Goal: Task Accomplishment & Management: Manage account settings

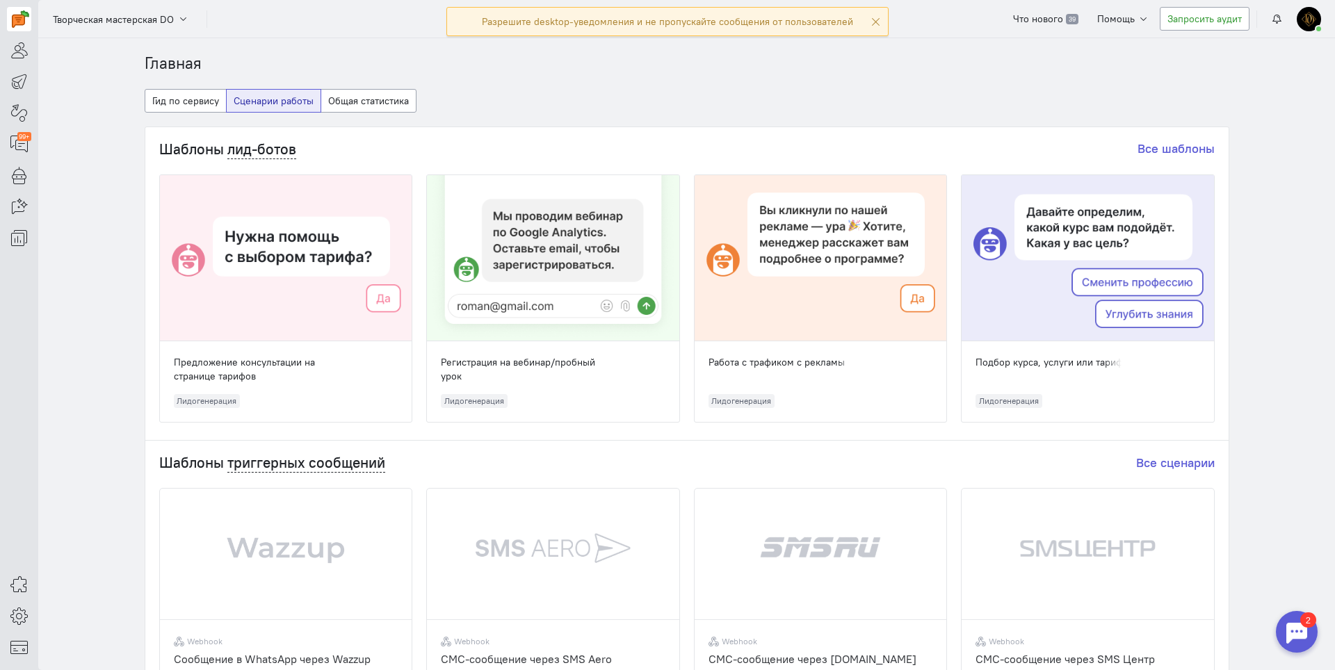
click at [1308, 631] on div at bounding box center [1297, 632] width 42 height 42
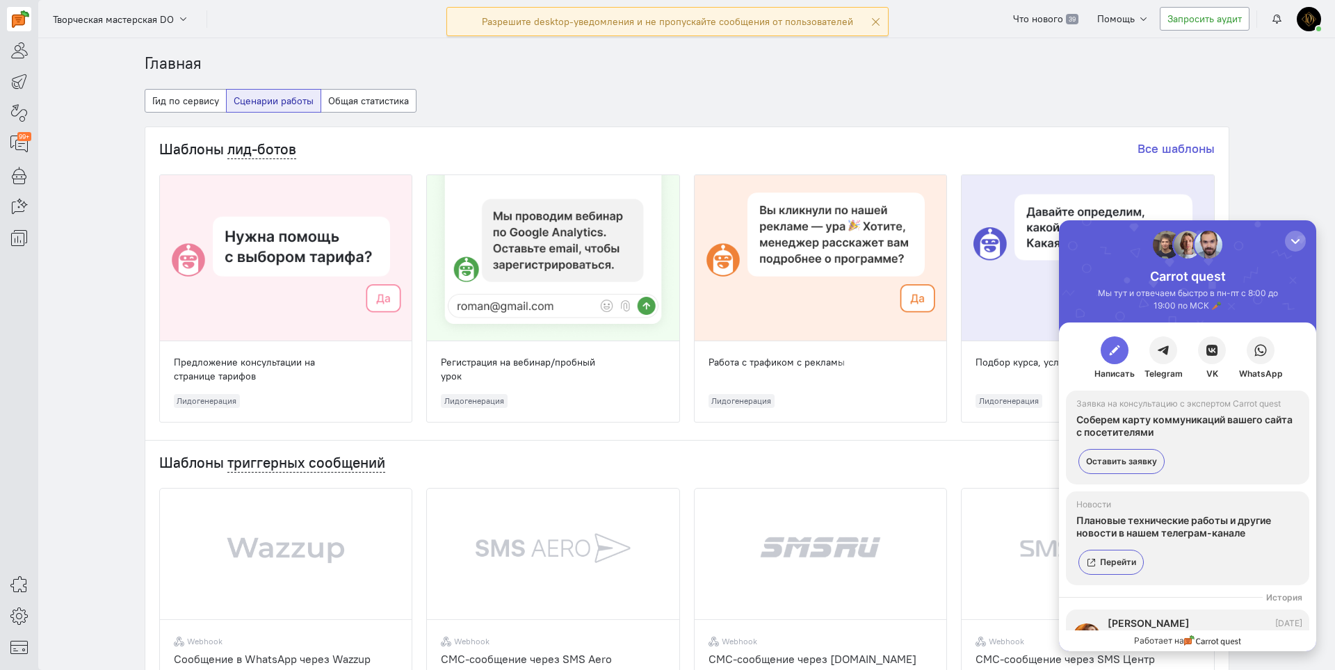
click at [1113, 357] on span "button" at bounding box center [1114, 350] width 14 height 14
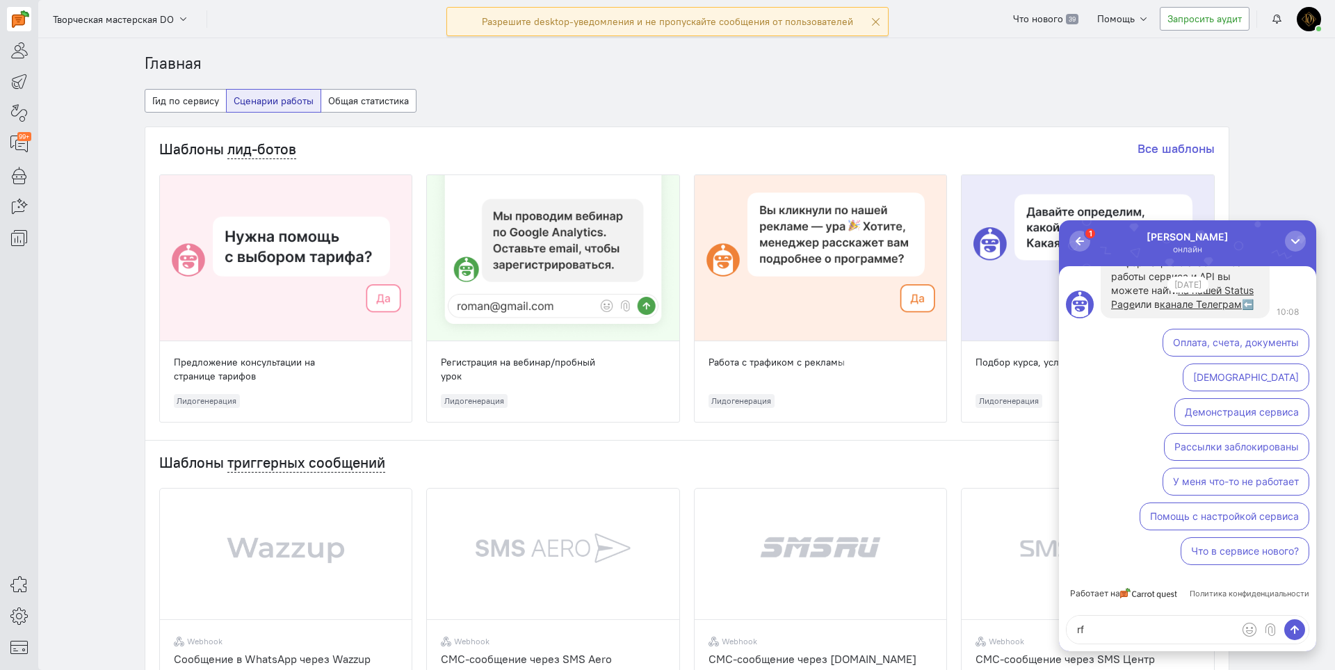
type textarea "r"
type textarea "как подключить телеграм"
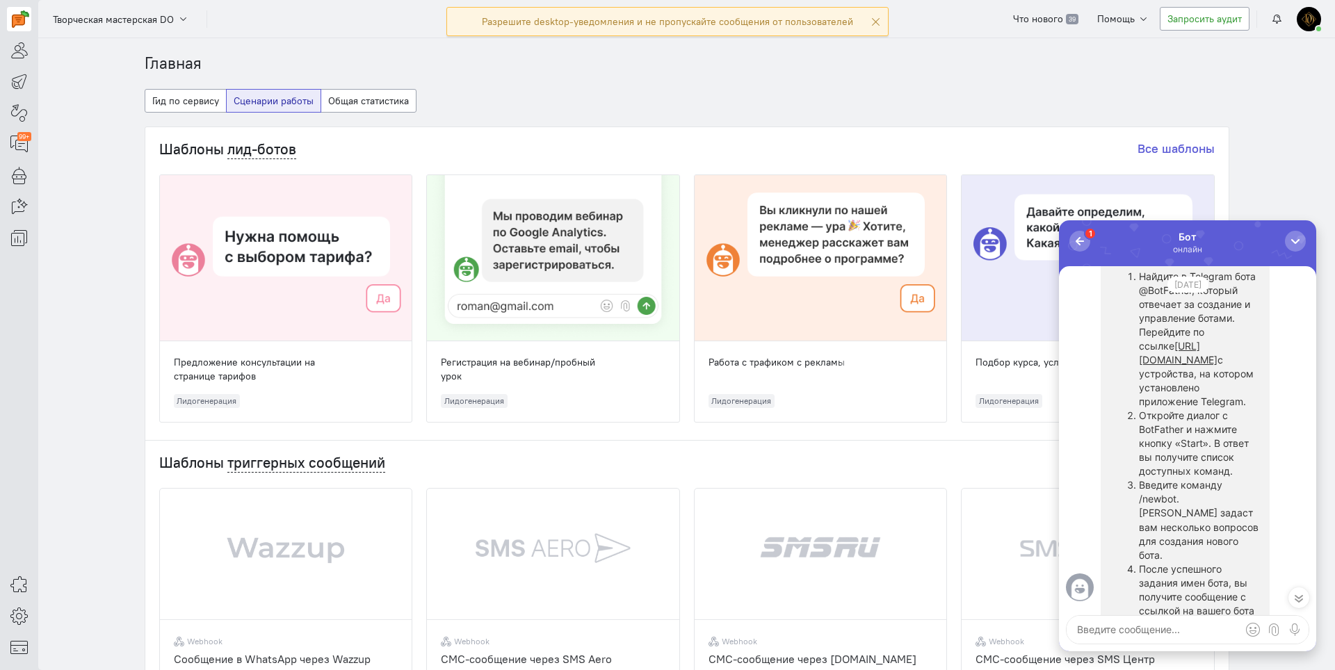
scroll to position [-487, 0]
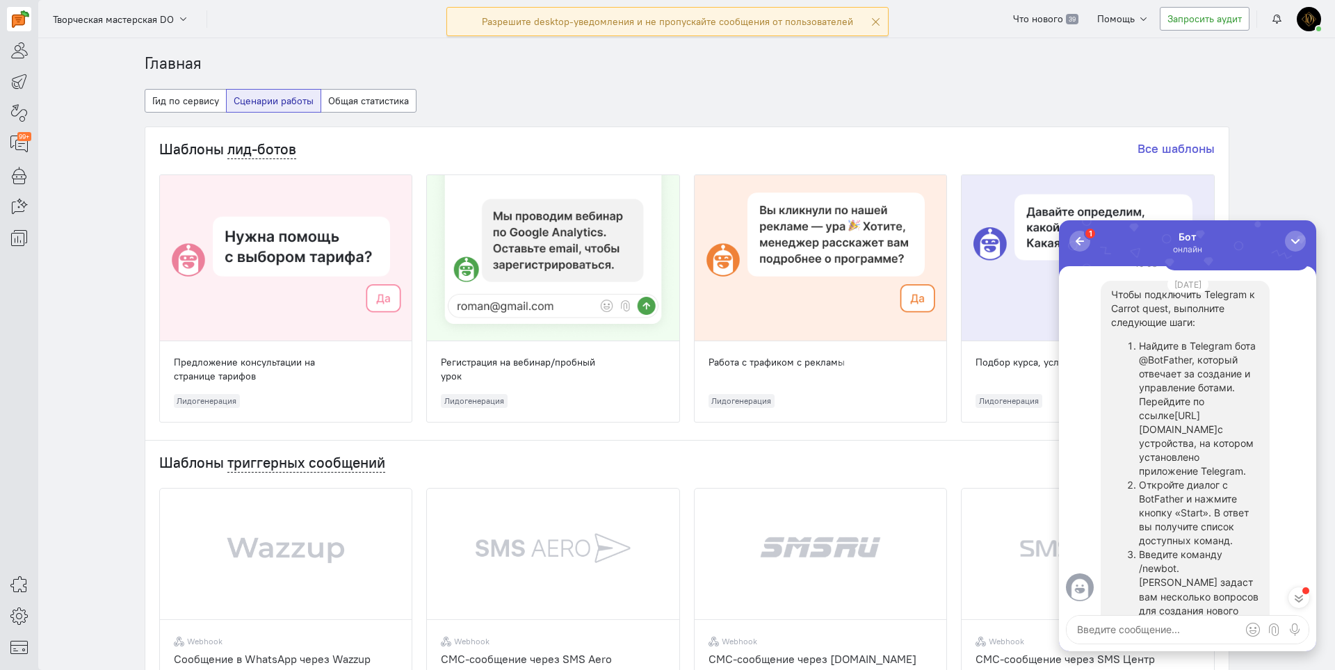
click at [1142, 435] on link "[URL][DOMAIN_NAME]" at bounding box center [1178, 422] width 79 height 26
click at [1110, 599] on div "Чтобы подключить Telegram к Carrot quest, выполните следующие шаги: Найдите в T…" at bounding box center [1184, 666] width 169 height 771
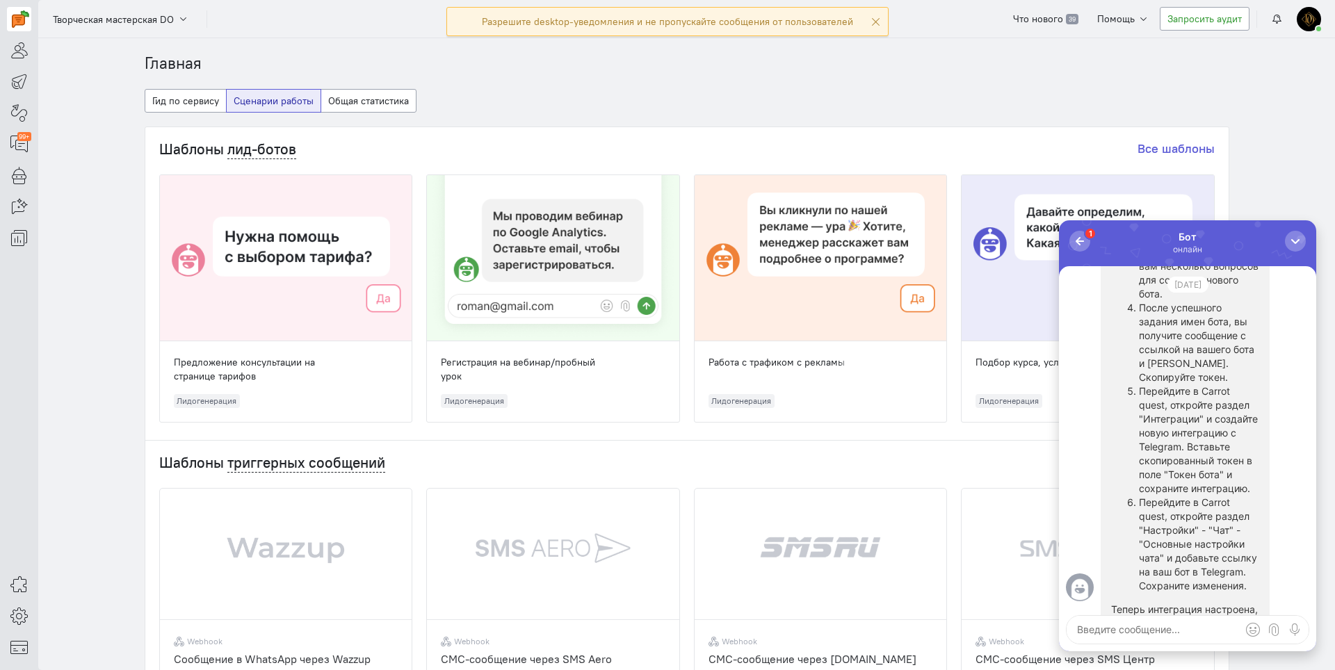
scroll to position [-153, 0]
click at [15, 592] on icon at bounding box center [18, 584] width 17 height 17
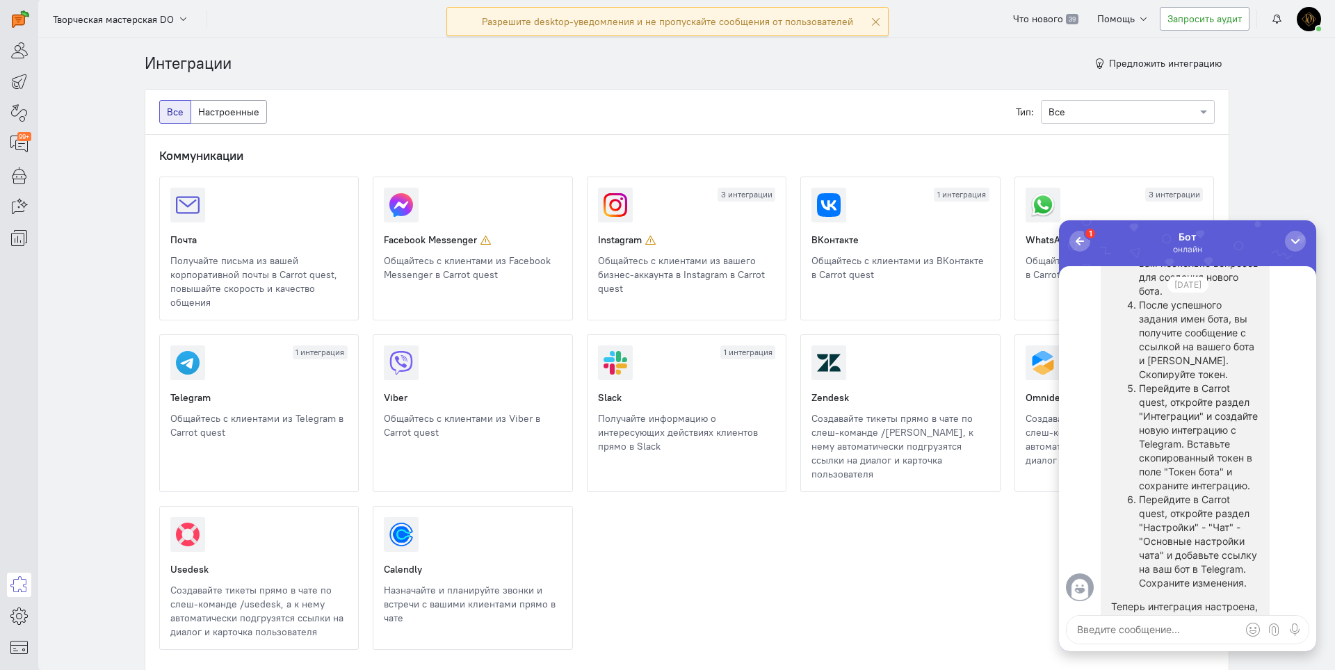
click at [346, 64] on div "Интеграции Предложить интеграцию" at bounding box center [687, 63] width 1085 height 51
click at [170, 439] on link at bounding box center [170, 439] width 0 height 0
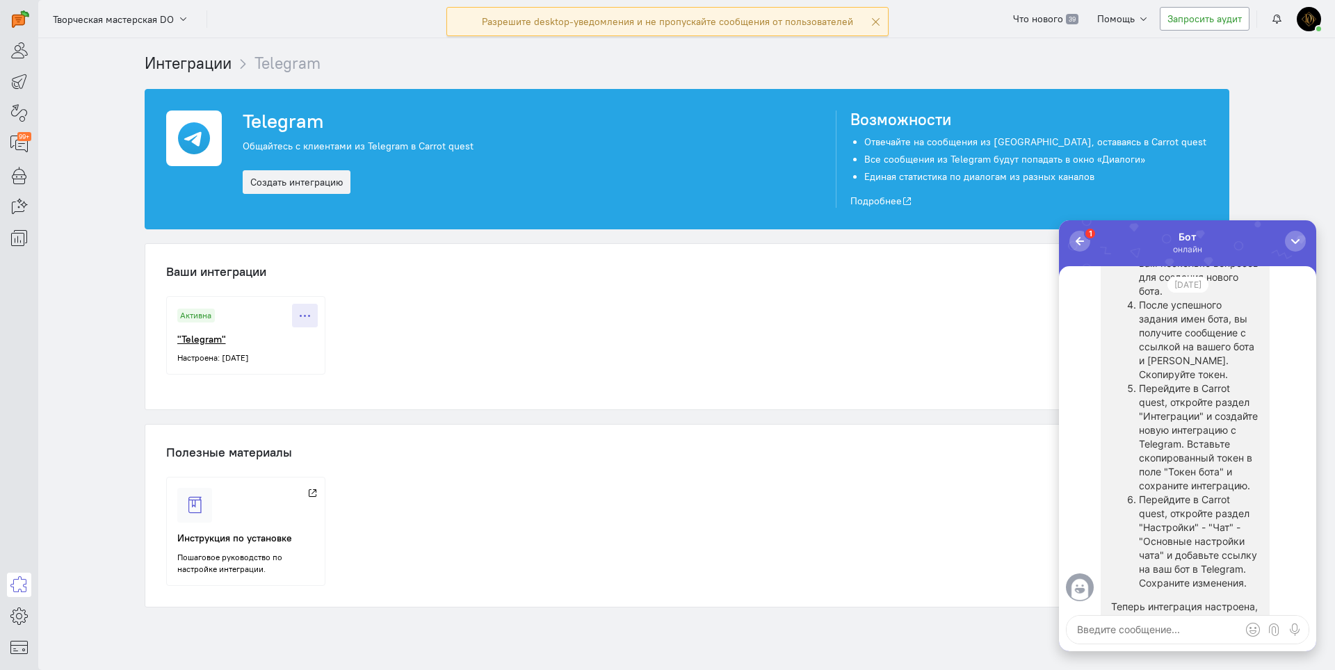
click at [292, 309] on button at bounding box center [305, 316] width 26 height 24
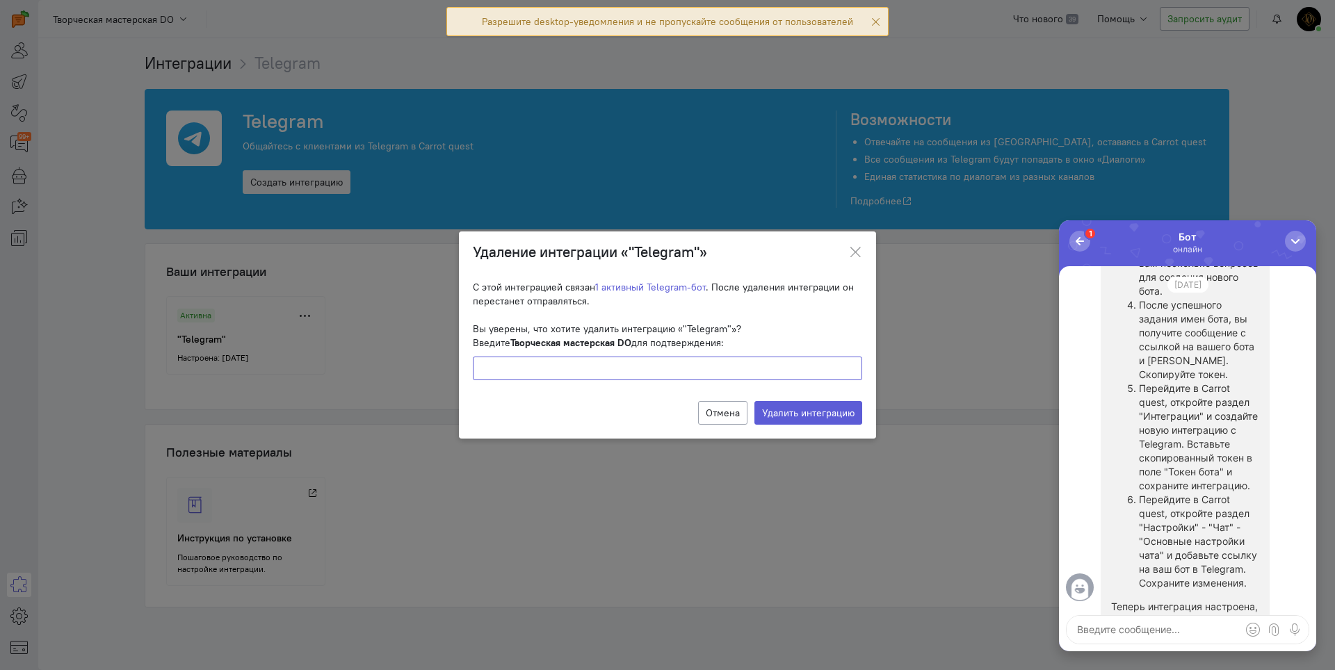
click at [521, 364] on input "text" at bounding box center [667, 369] width 389 height 24
type input "Творческая мастерская DO"
click at [781, 411] on button "Удалить интеграцию" at bounding box center [808, 413] width 108 height 24
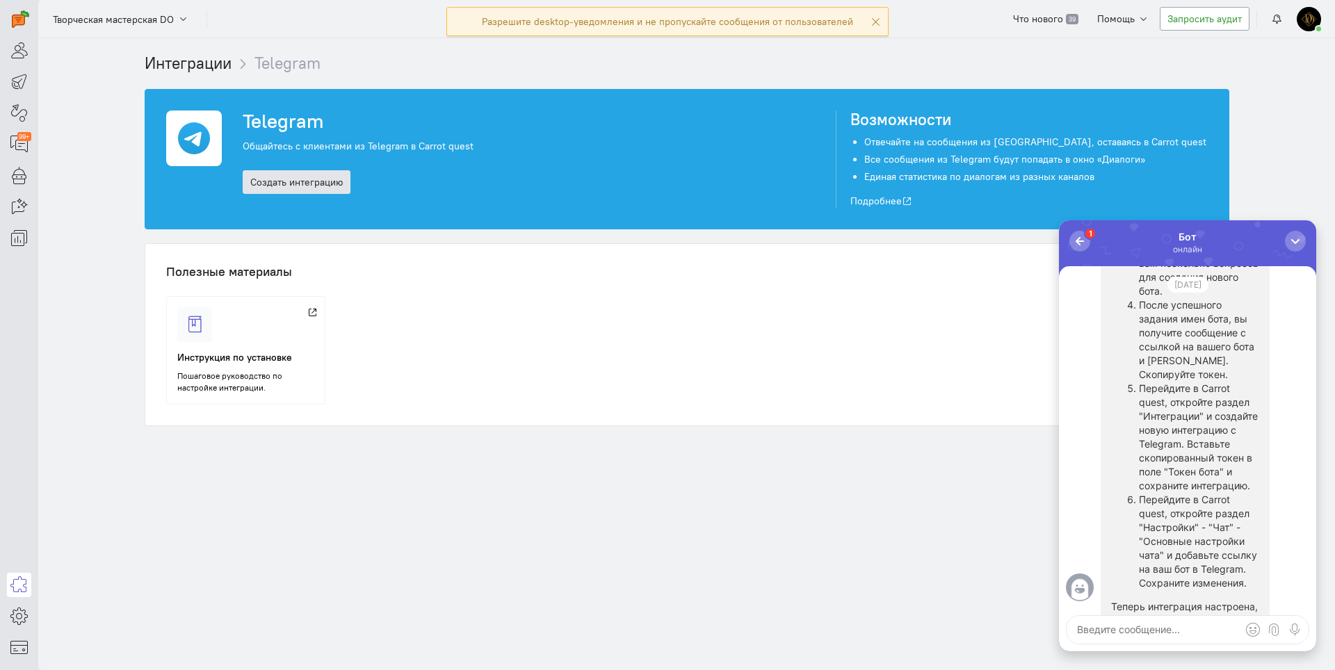
click at [283, 186] on link "Создать интеграцию" at bounding box center [297, 182] width 108 height 24
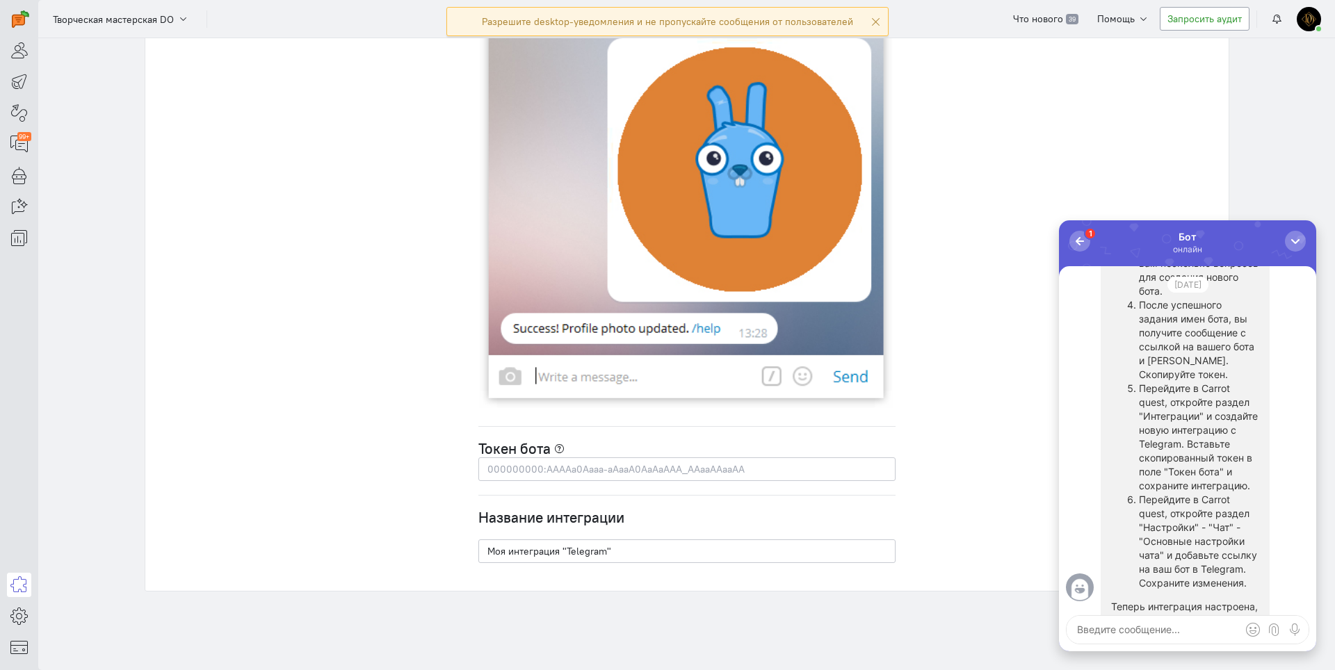
scroll to position [3786, 0]
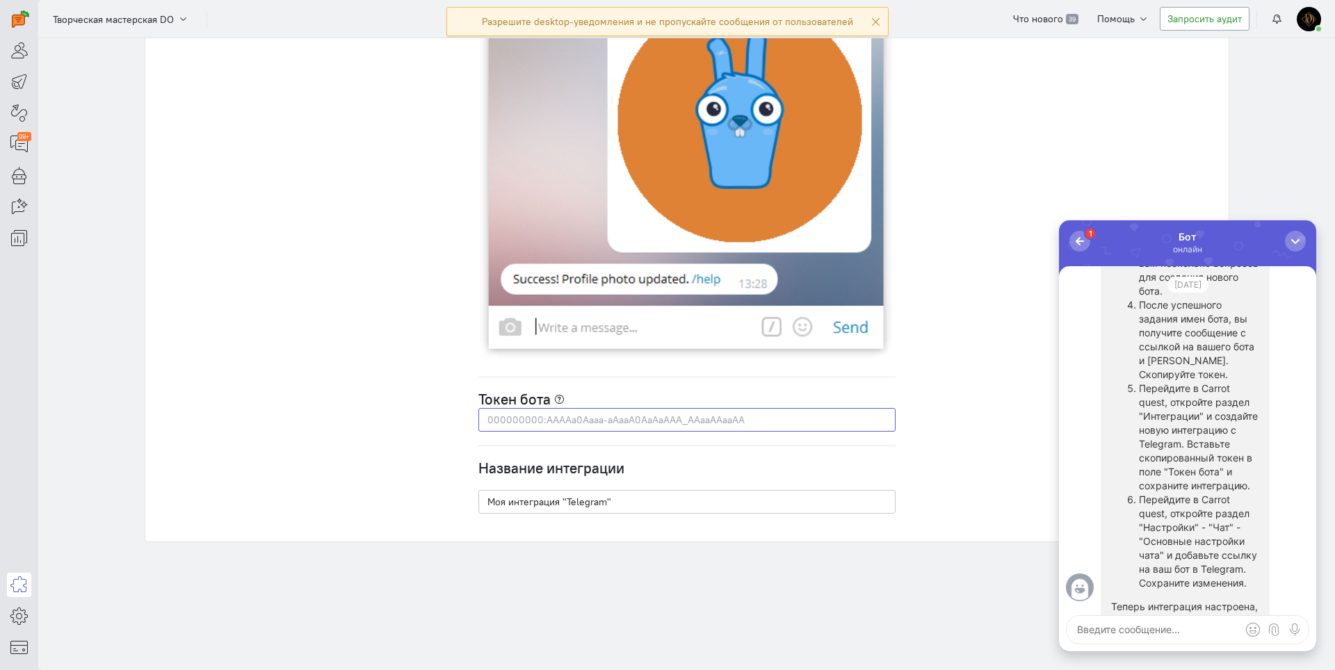
click at [578, 415] on input "text" at bounding box center [686, 420] width 417 height 24
paste input "8128409659:AAF3yNBI3ctef-JFAgdG7vzdfuqjzeXp0cs"
type input "8128409659:AAF3yNBI3ctef-JFAgdG7vzdfuqjzeXp0cs"
type input "Моя интеграция "Telegram"04-09"
click at [1081, 239] on div "button" at bounding box center [1080, 241] width 14 height 14
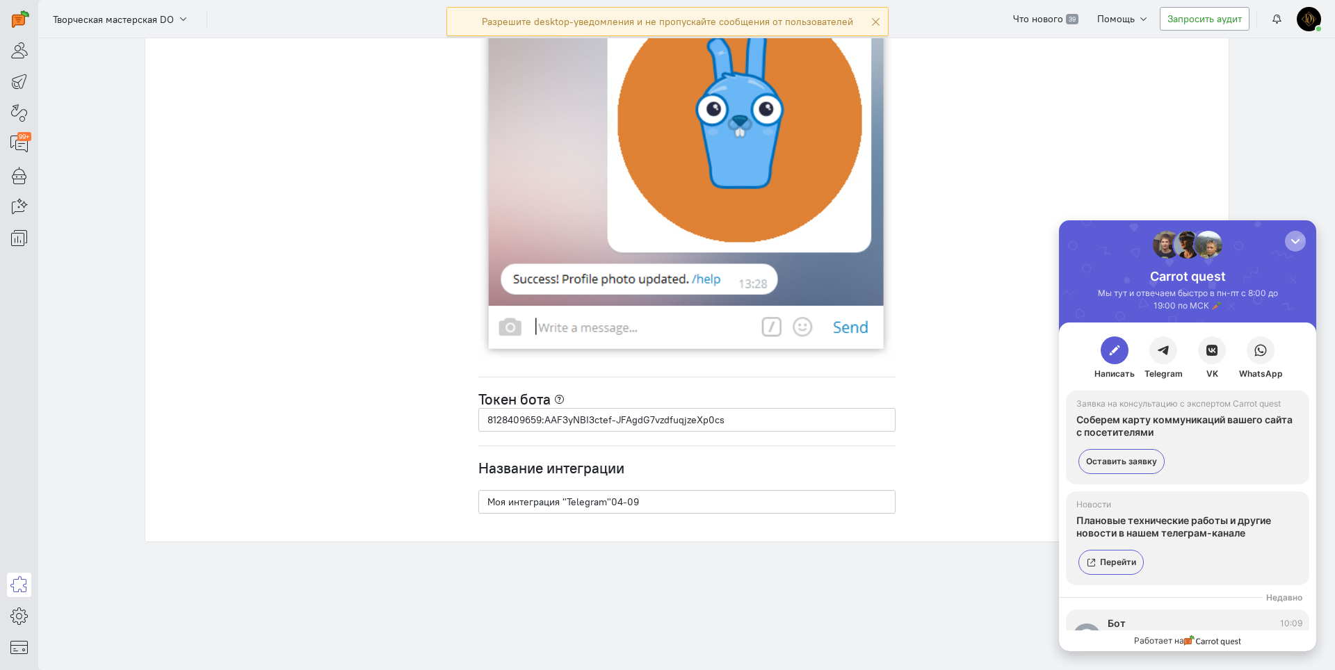
click at [1294, 245] on div "button" at bounding box center [1295, 241] width 14 height 14
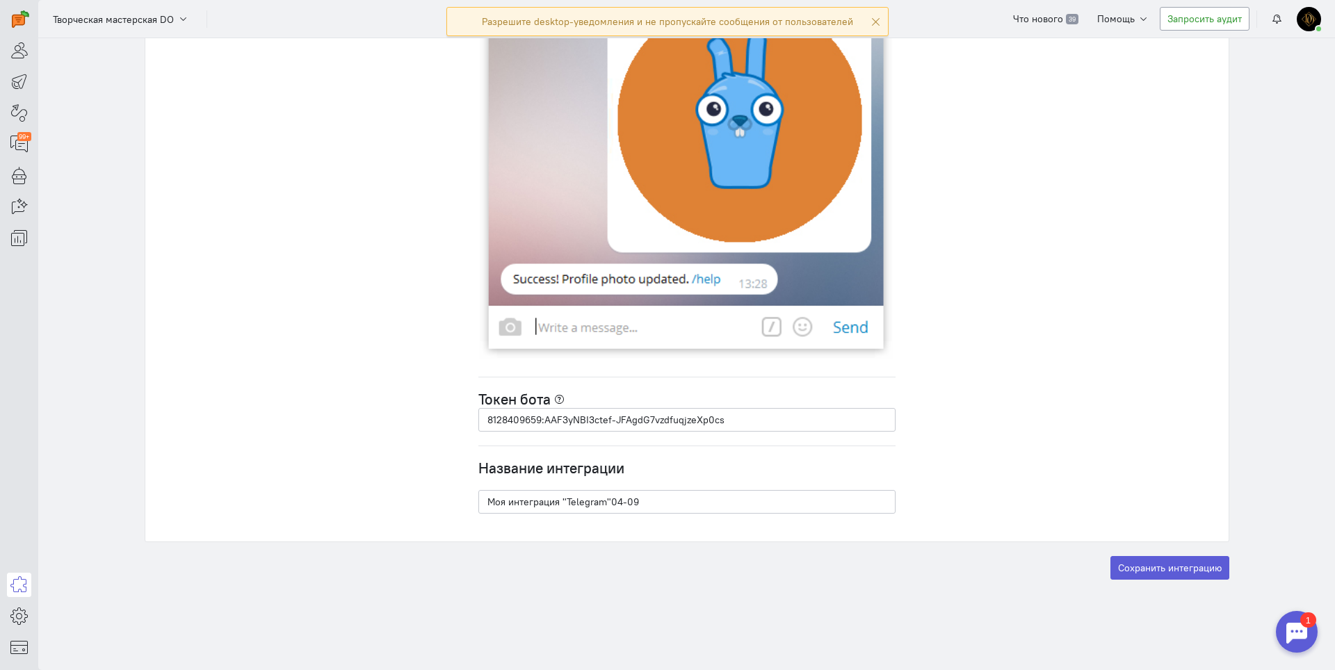
scroll to position [0, 0]
click at [1137, 571] on button "Сохранить интеграцию" at bounding box center [1169, 568] width 119 height 24
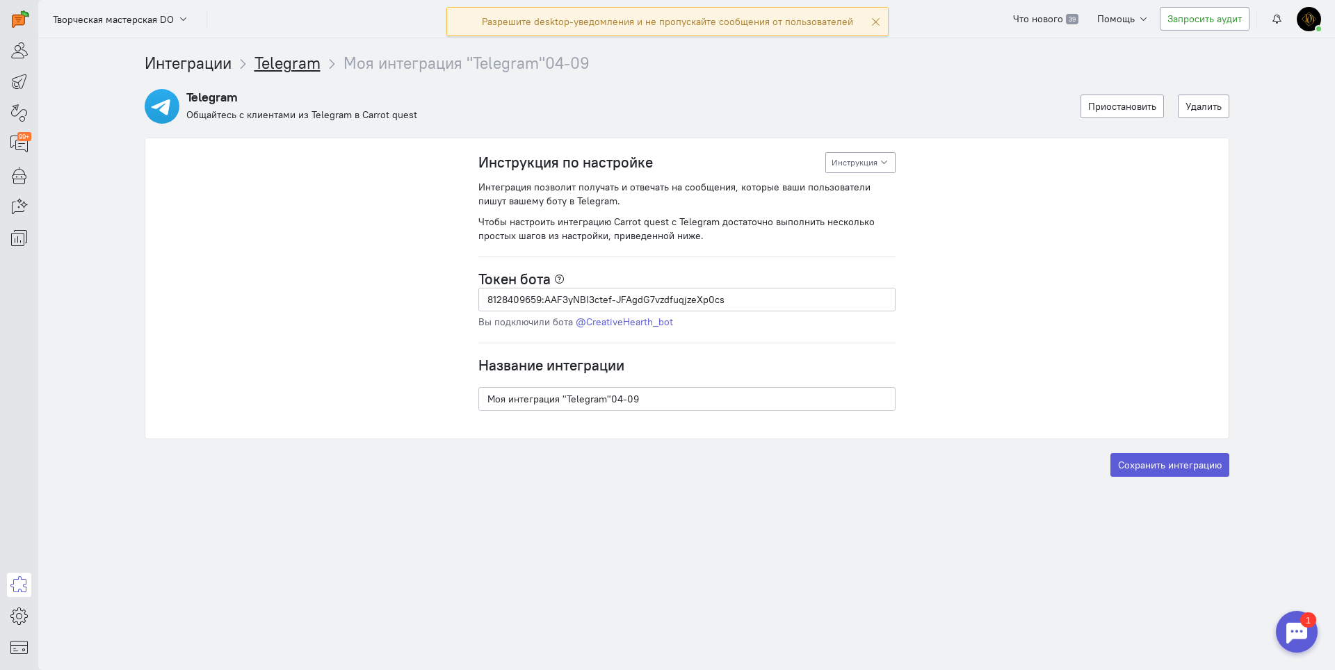
click at [280, 54] on link "Telegram" at bounding box center [287, 63] width 66 height 20
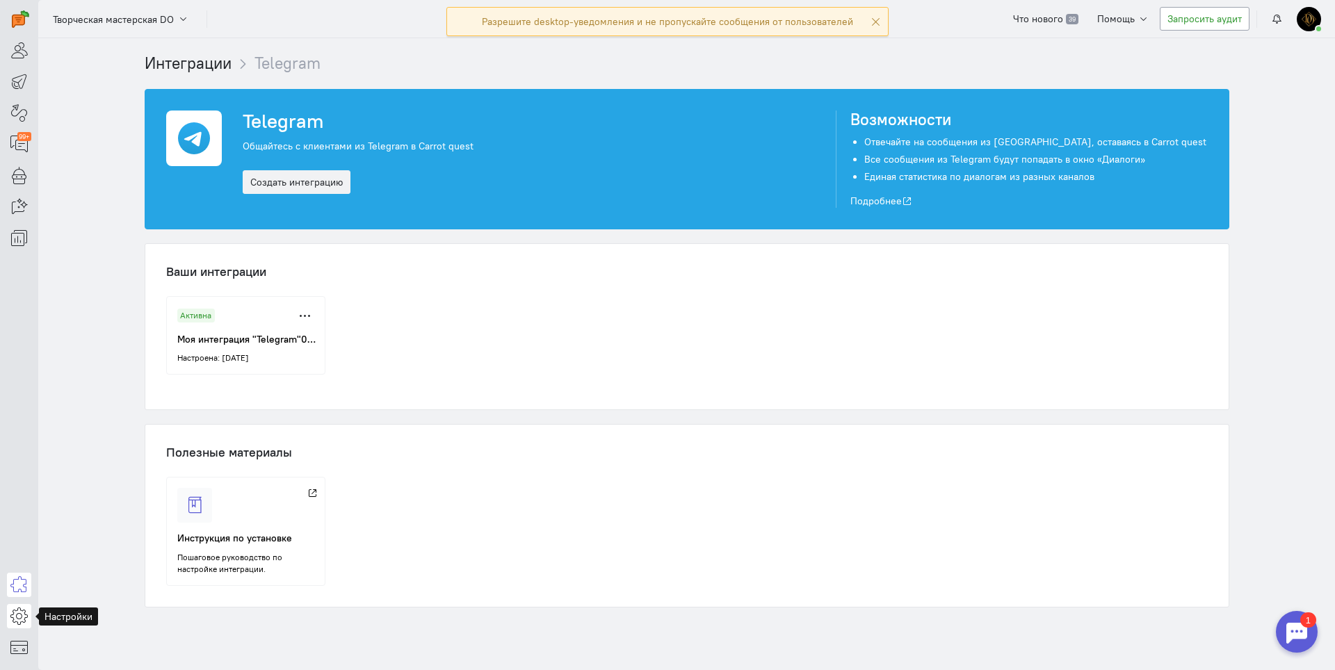
click at [16, 613] on icon at bounding box center [18, 616] width 17 height 17
click at [126, 503] on link "Общие настройки" at bounding box center [111, 503] width 147 height 22
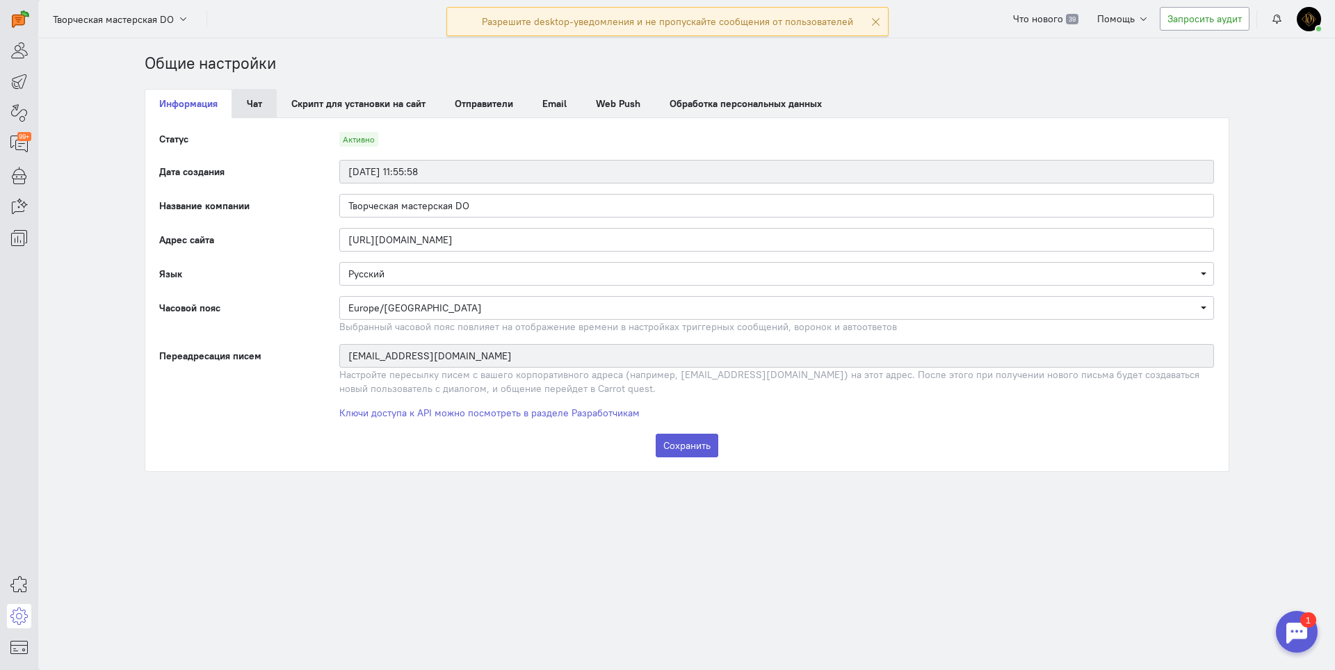
click at [250, 106] on link "Чат" at bounding box center [254, 103] width 44 height 29
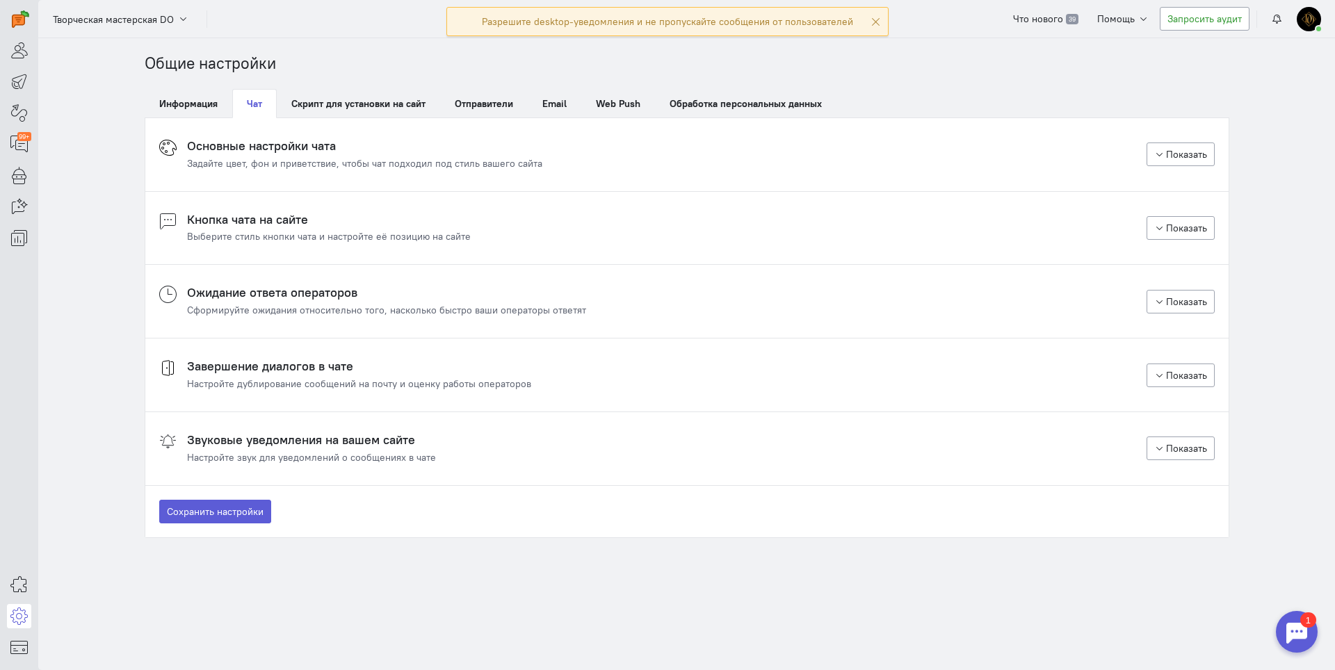
click at [253, 168] on div "Задайте цвет, фон и приветствие, чтобы чат подходил под стиль вашего сайта" at bounding box center [364, 163] width 355 height 14
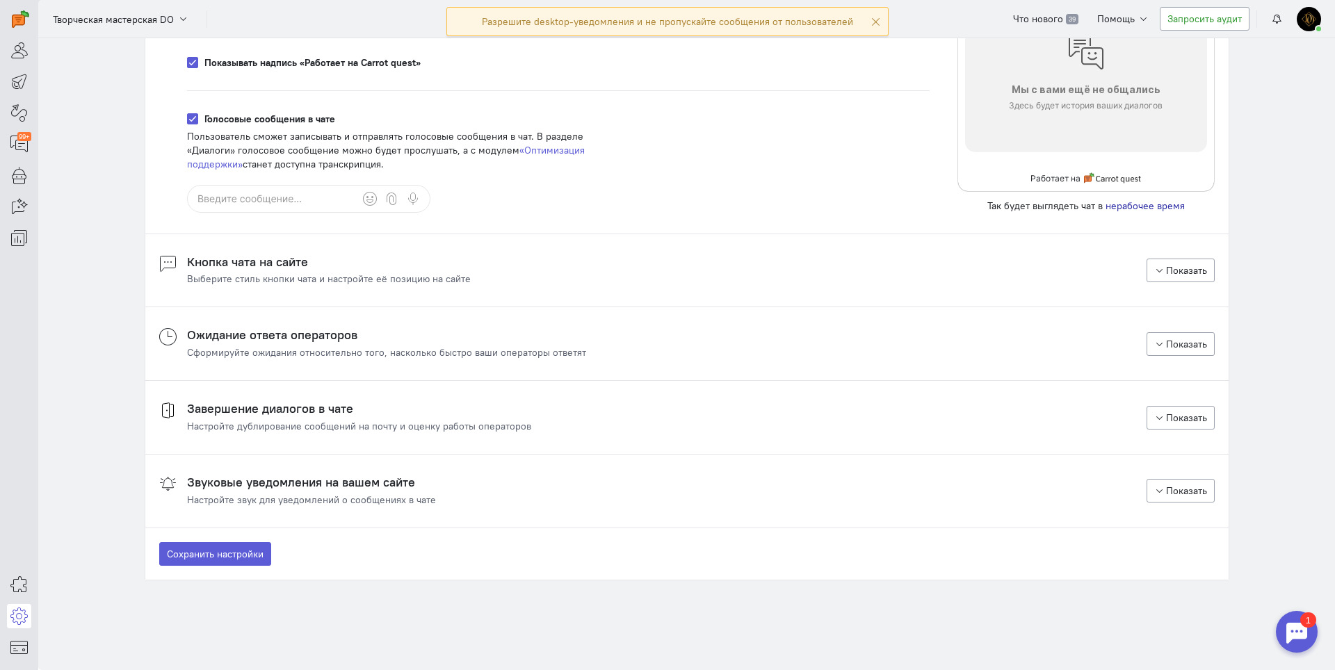
scroll to position [1028, 0]
click at [266, 280] on div "Выберите стиль кнопки чата и настройте её позицию на сайте" at bounding box center [329, 278] width 284 height 14
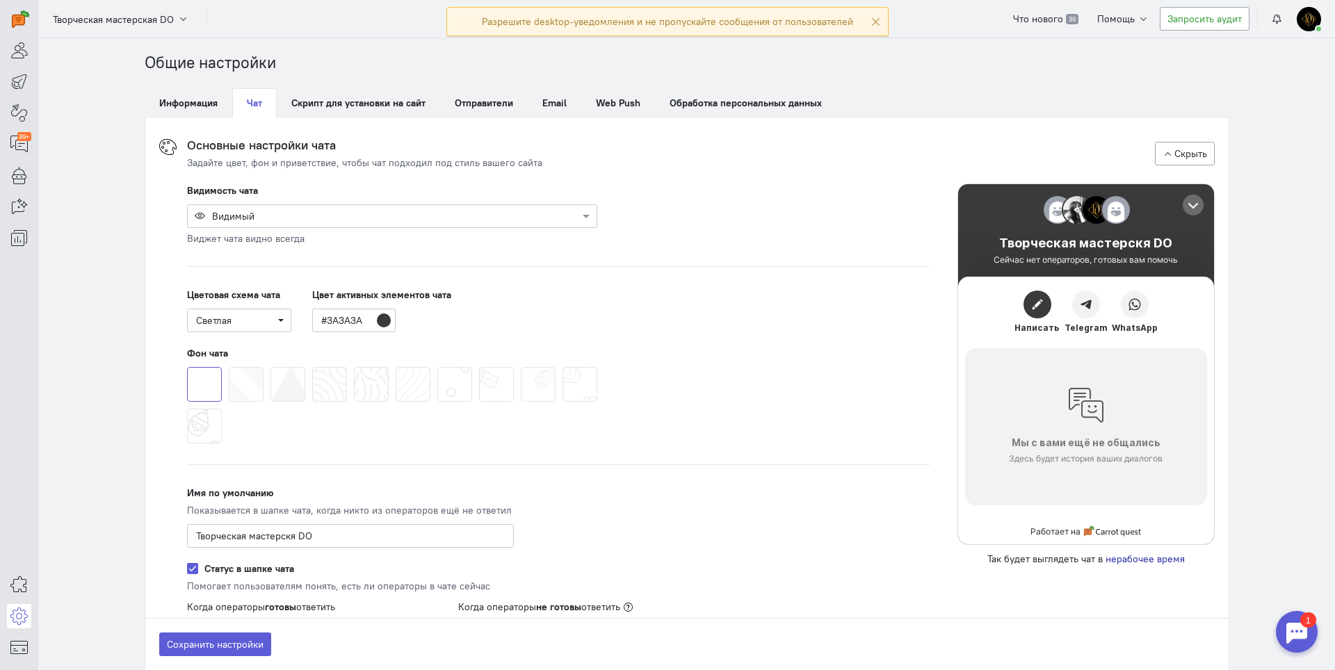
scroll to position [0, 0]
click at [177, 106] on link "Информация" at bounding box center [189, 103] width 88 height 29
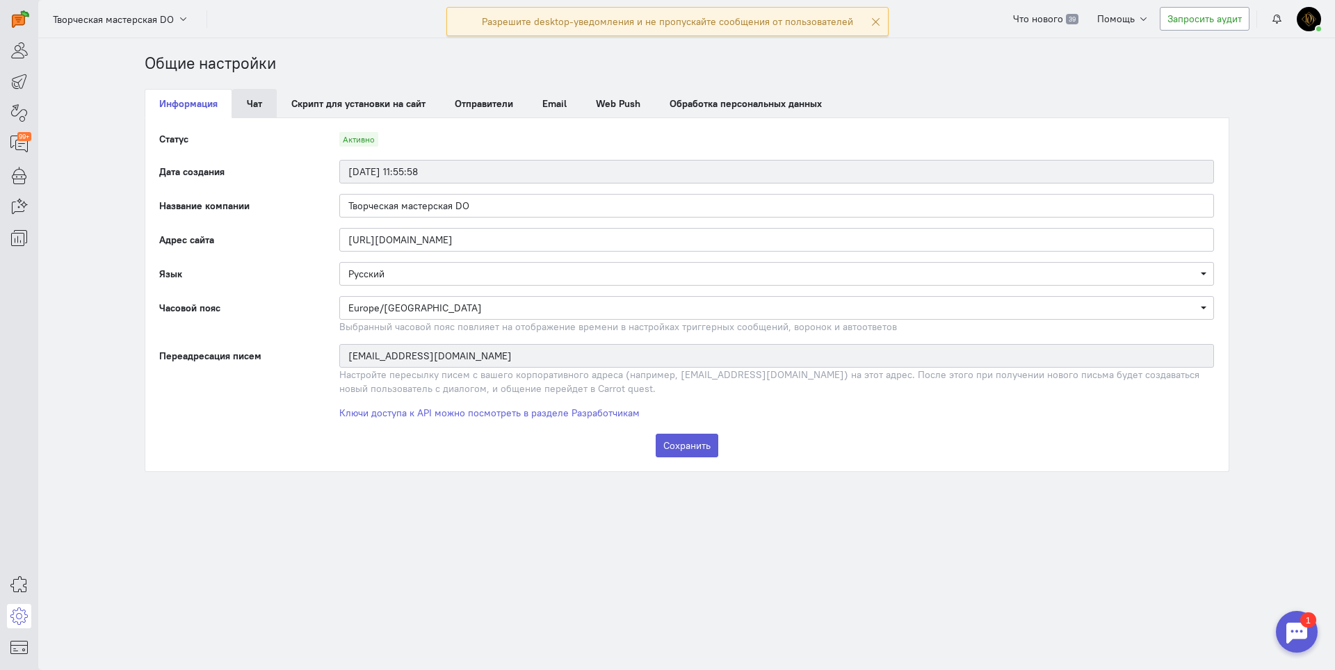
click at [252, 91] on link "Чат" at bounding box center [254, 103] width 44 height 29
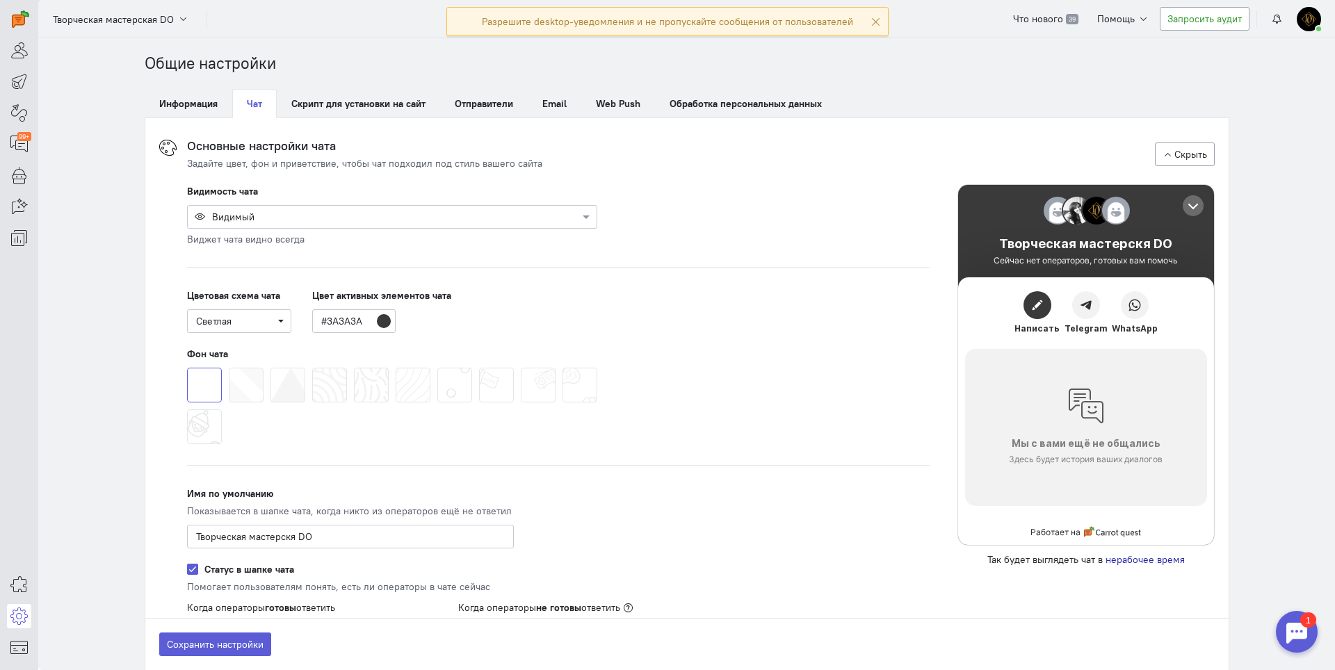
click at [1292, 624] on div at bounding box center [1297, 632] width 42 height 42
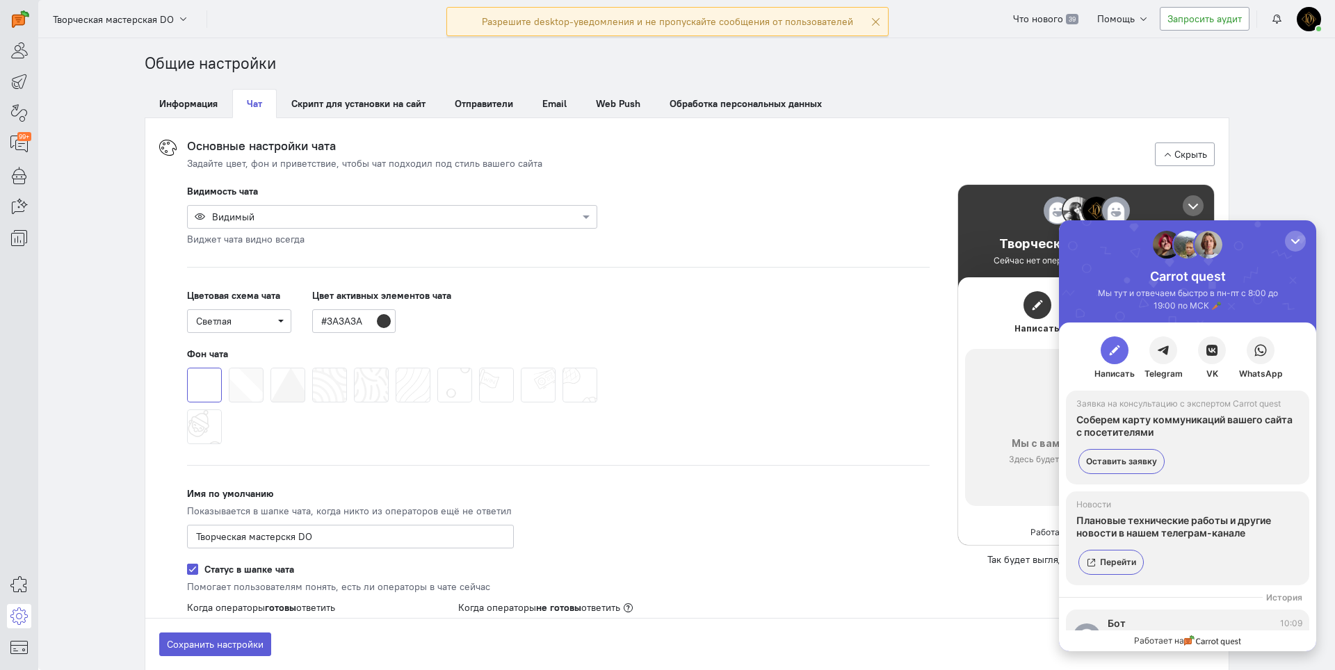
click at [1105, 357] on button "button" at bounding box center [1114, 350] width 28 height 28
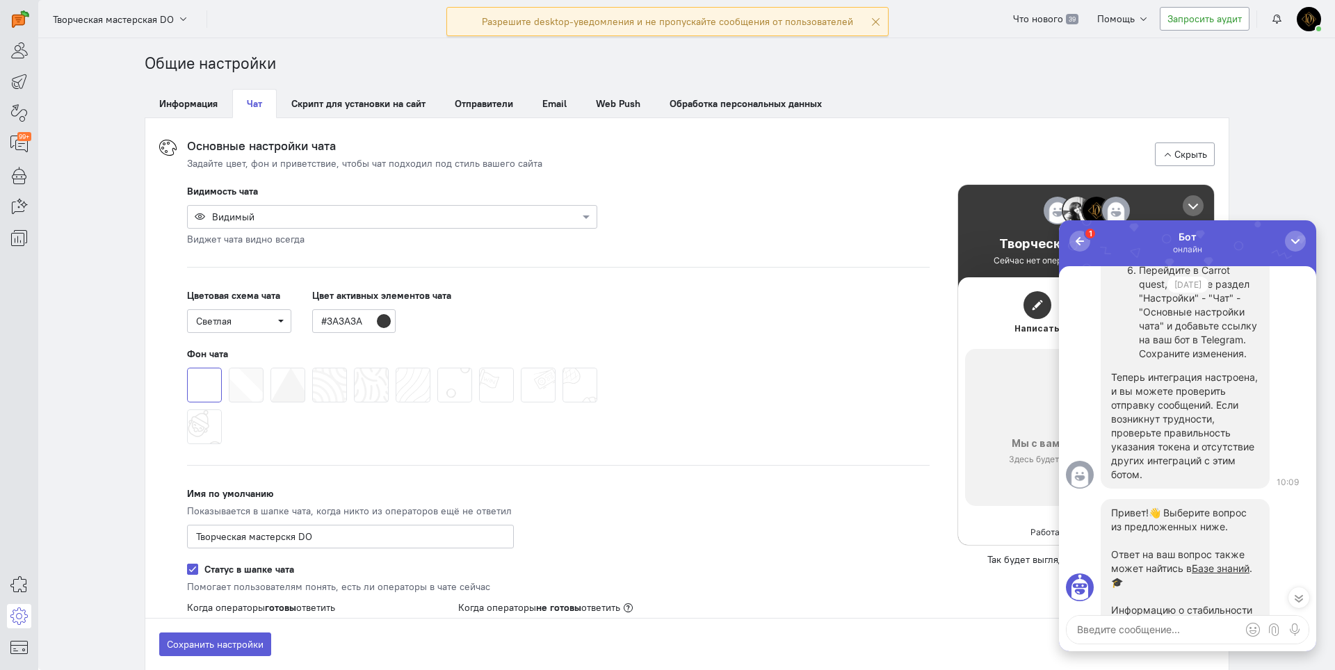
scroll to position [-417, 0]
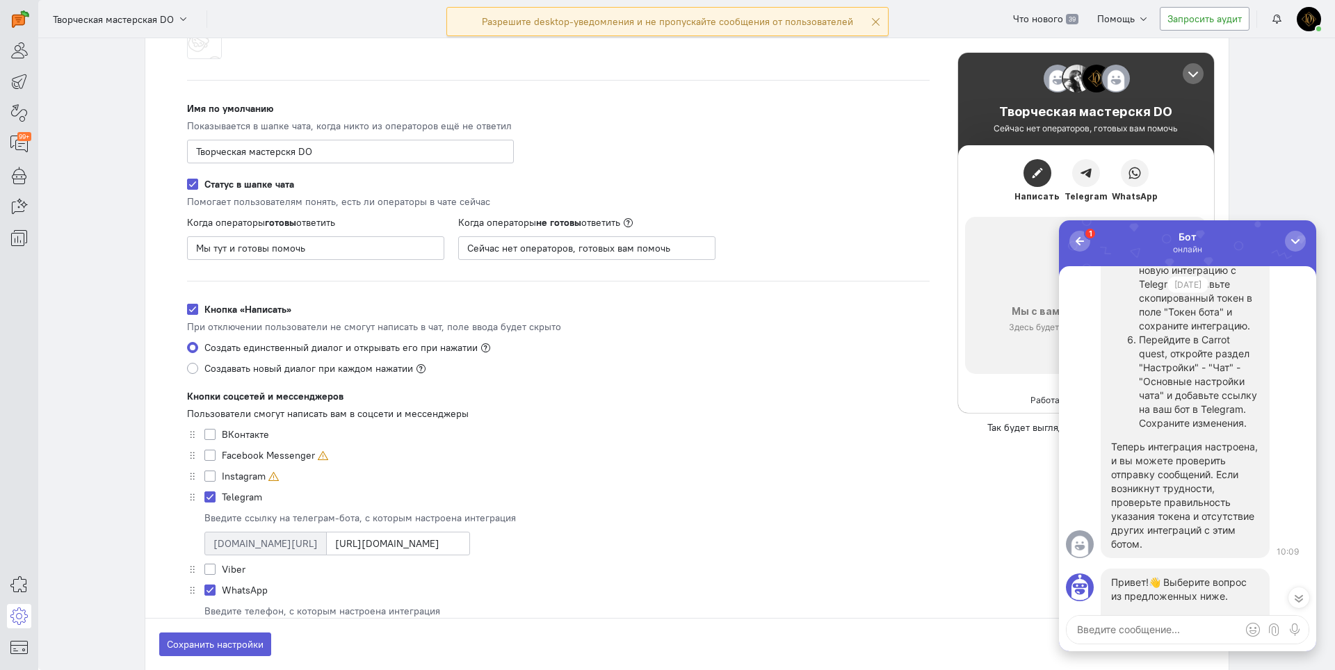
scroll to position [384, 0]
click at [13, 619] on icon at bounding box center [18, 616] width 17 height 17
click at [326, 554] on input "[URL][DOMAIN_NAME]" at bounding box center [398, 545] width 144 height 24
paste input "CreativeHearth"
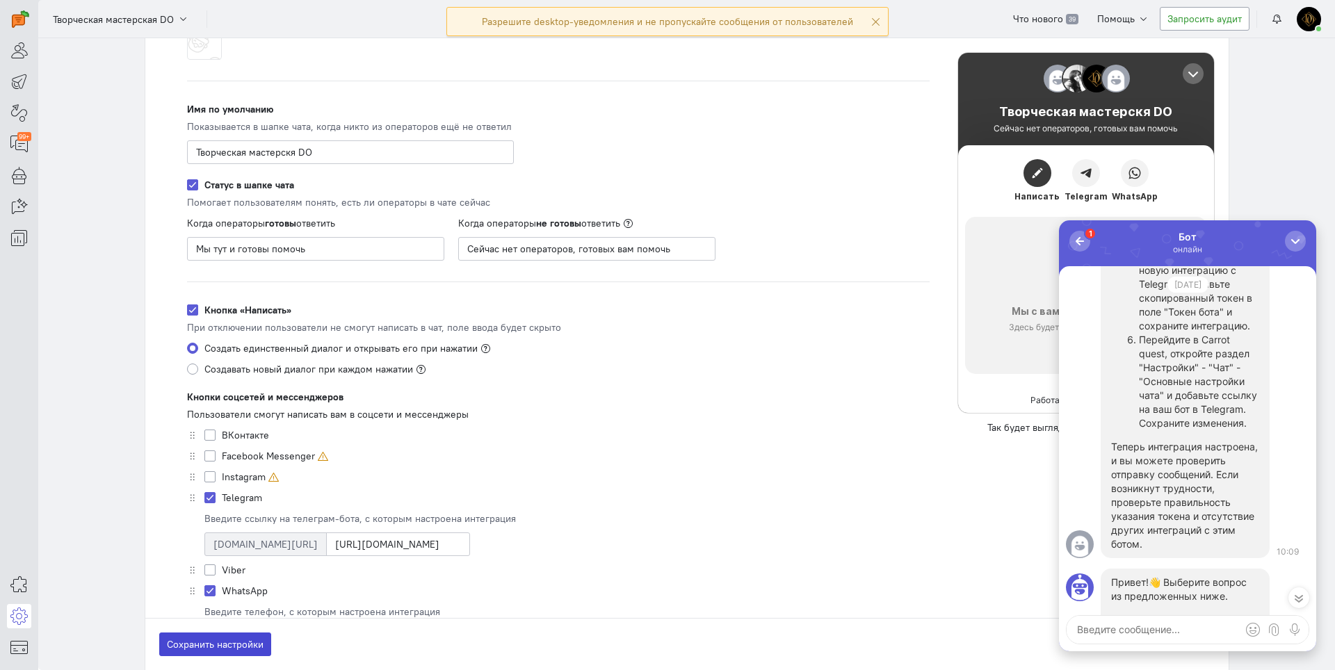
click at [194, 653] on button "Сохранить настройки" at bounding box center [215, 645] width 112 height 24
click at [327, 544] on input "[URL][DOMAIN_NAME]" at bounding box center [398, 545] width 144 height 24
type input "CreativeHearth_bot"
click at [234, 653] on button "Сохранить настройки" at bounding box center [215, 645] width 112 height 24
click at [11, 56] on icon at bounding box center [18, 50] width 17 height 17
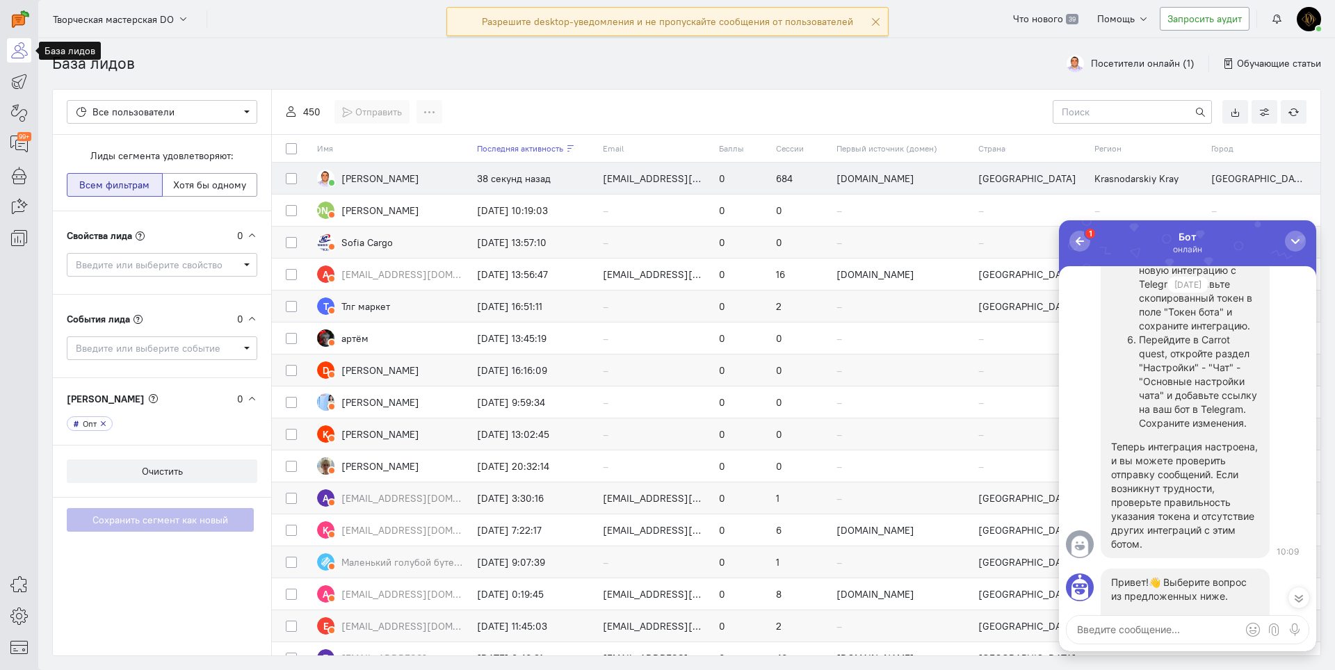
click at [354, 184] on span "[PERSON_NAME]" at bounding box center [380, 178] width 78 height 14
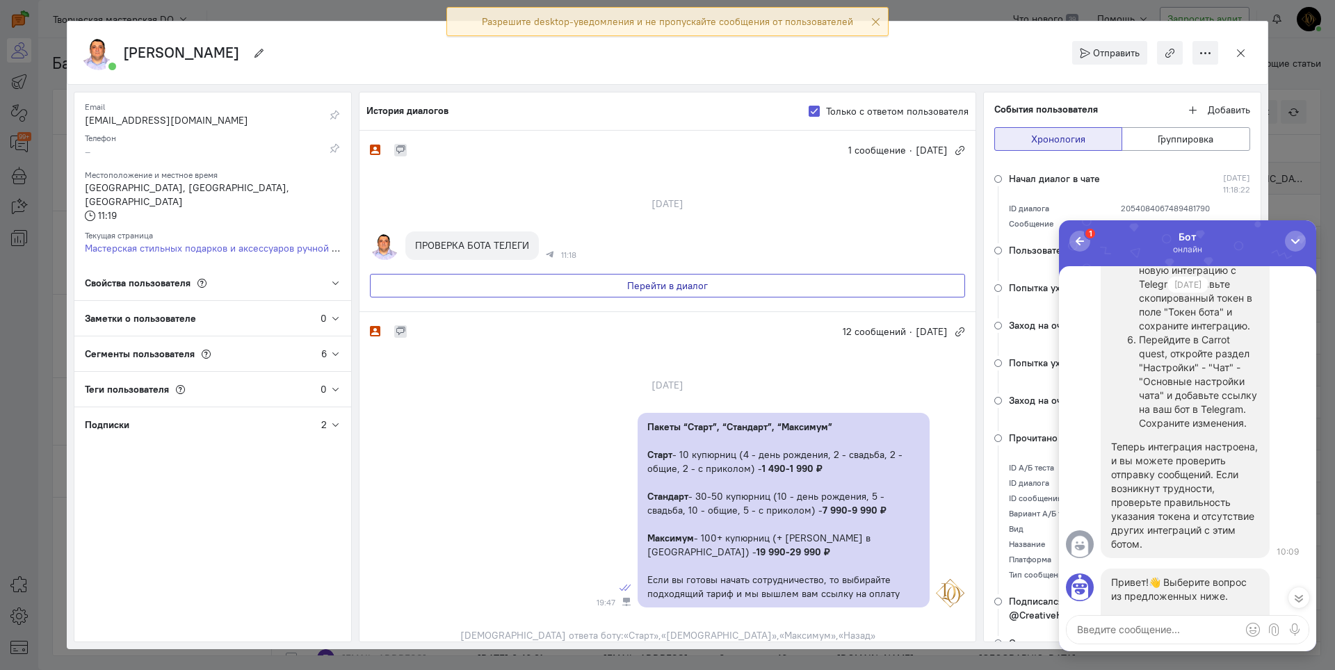
click at [543, 295] on button "Перейти в диалог" at bounding box center [667, 286] width 595 height 24
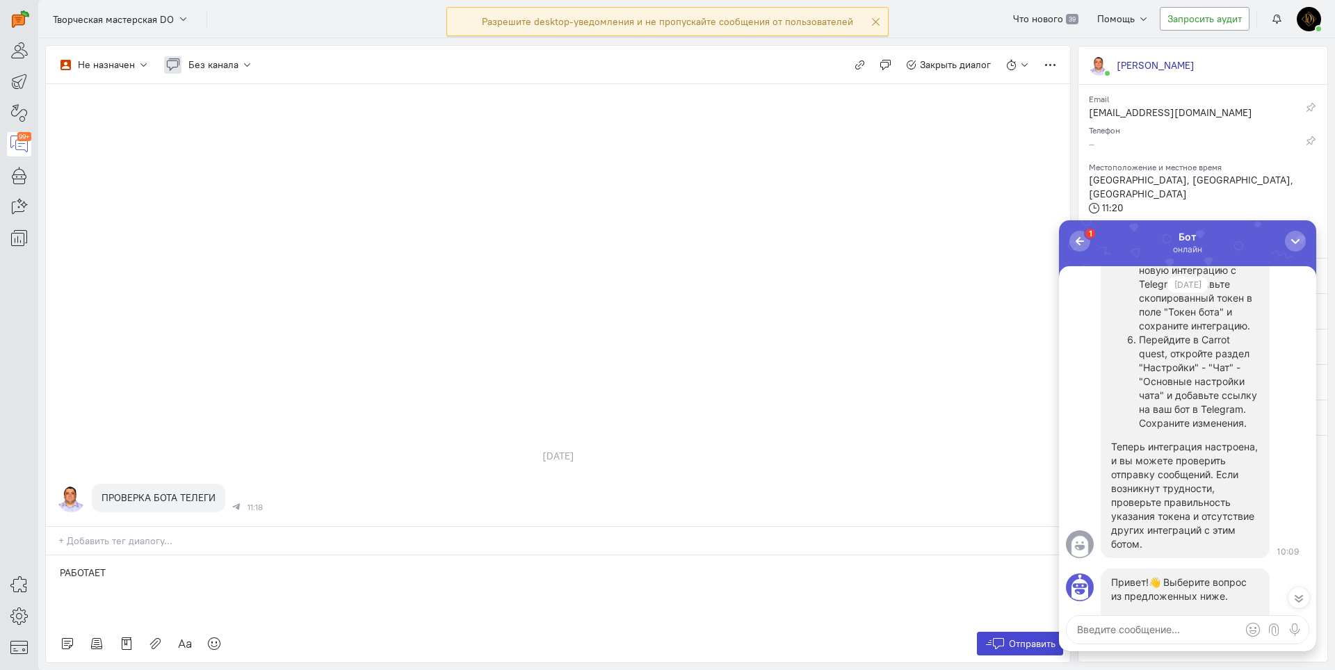
click at [986, 642] on icon at bounding box center [994, 644] width 21 height 14
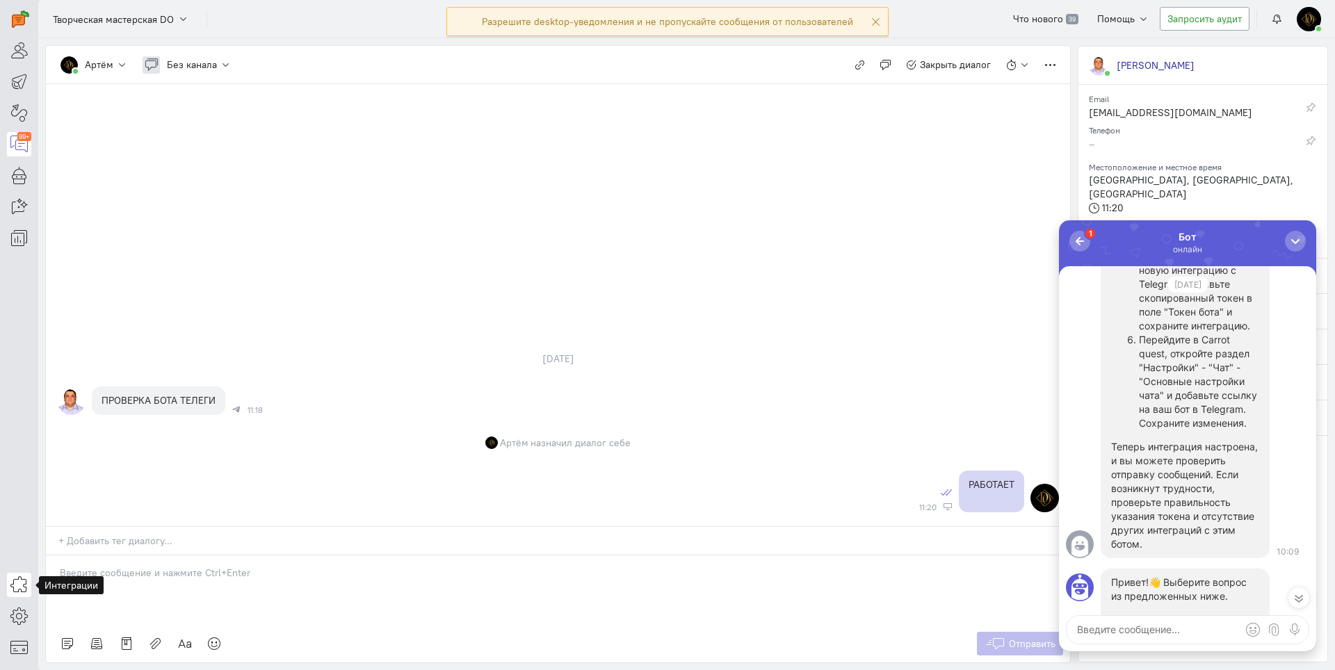
click at [17, 587] on icon at bounding box center [18, 584] width 17 height 17
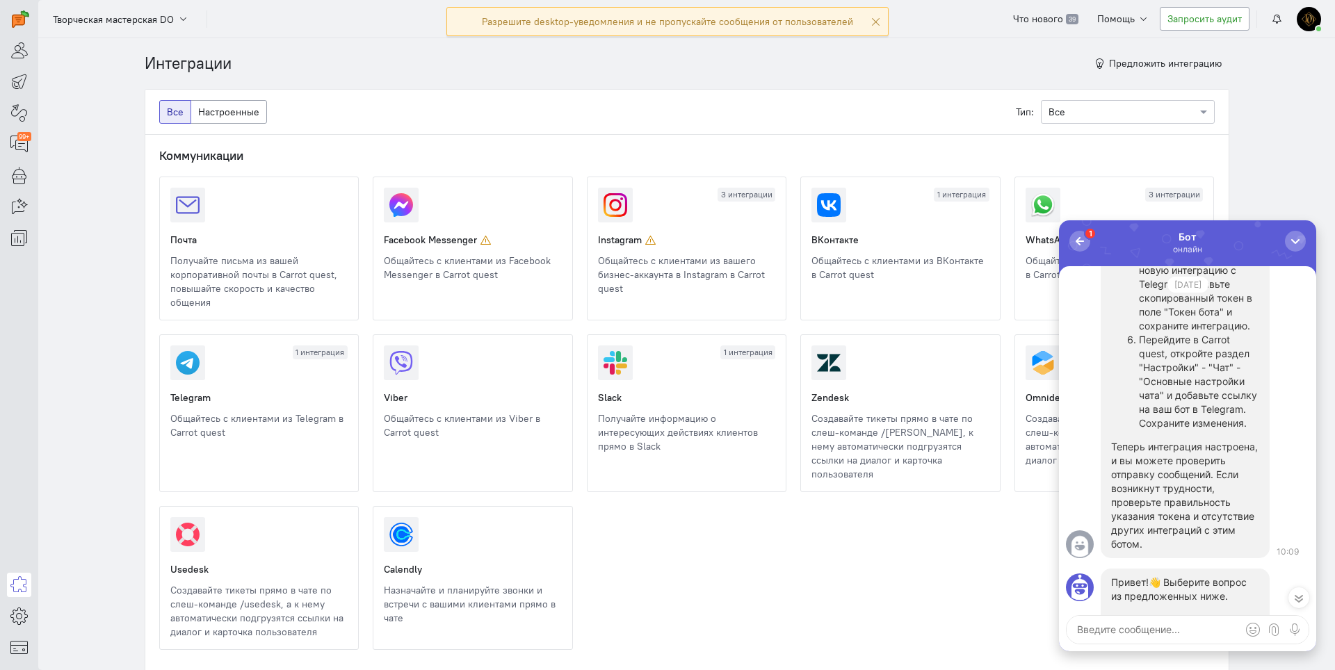
click at [811, 282] on link at bounding box center [811, 282] width 0 height 0
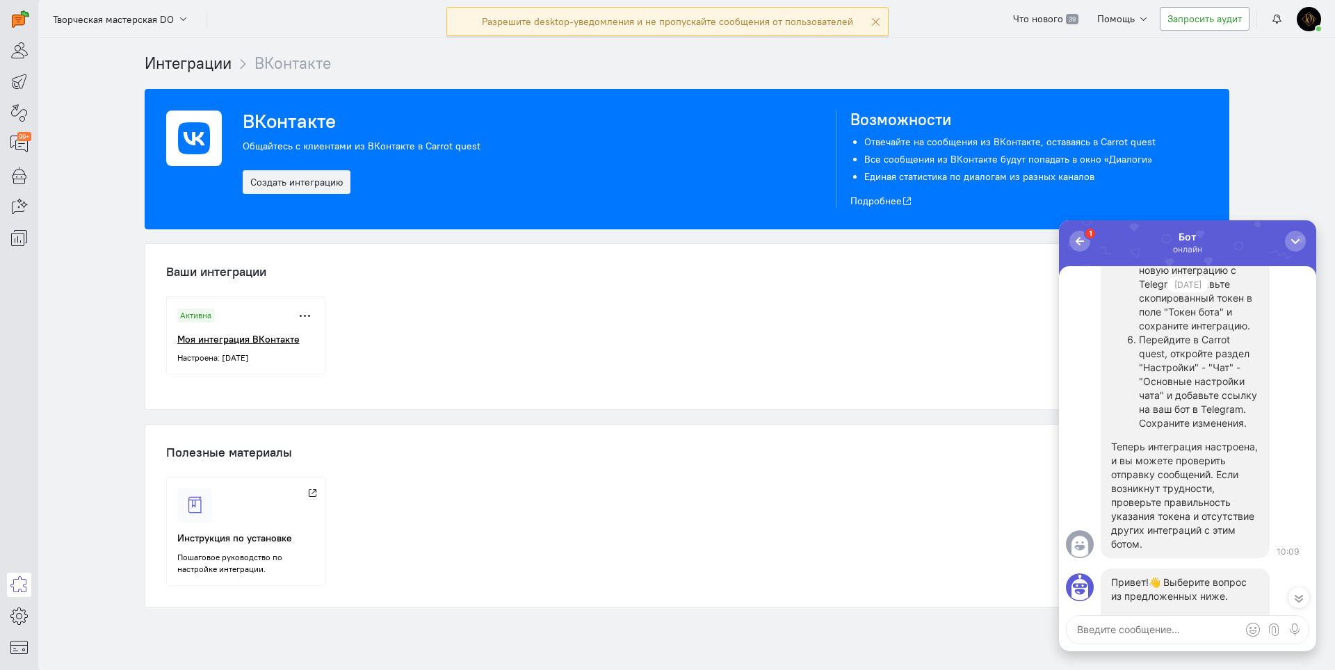
click at [217, 343] on h5 "Моя интеграция ВКонтакте" at bounding box center [247, 339] width 141 height 10
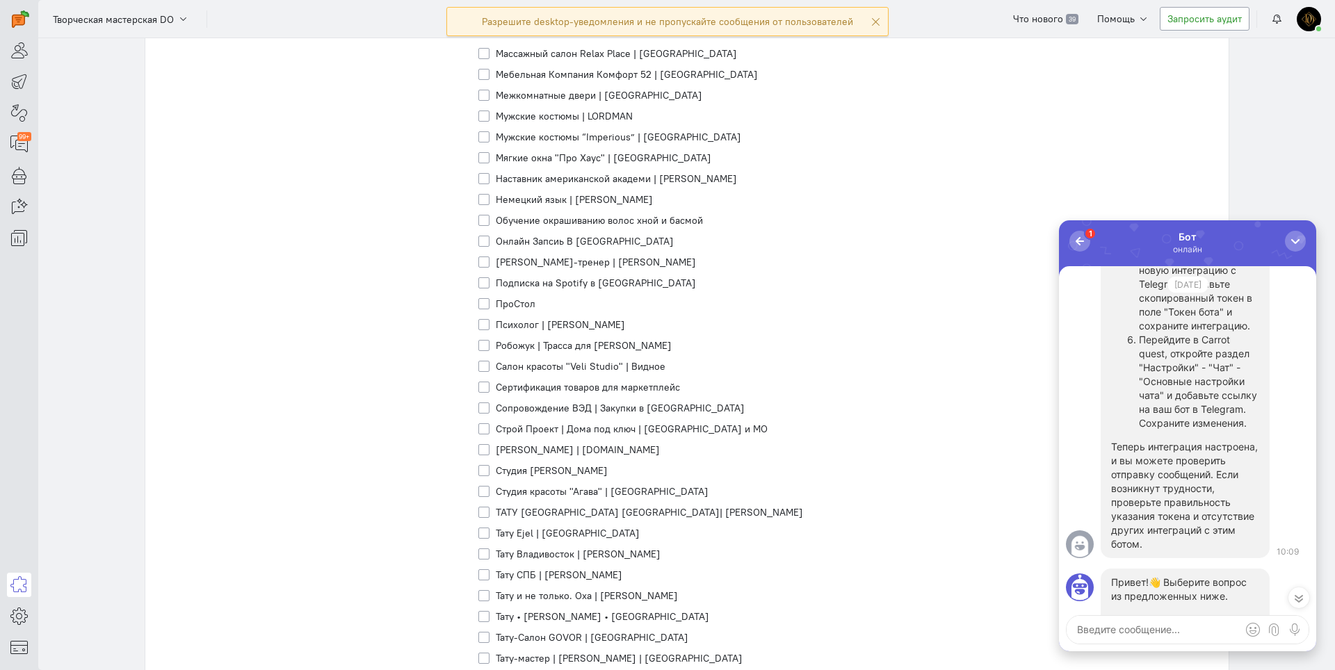
scroll to position [1404, 0]
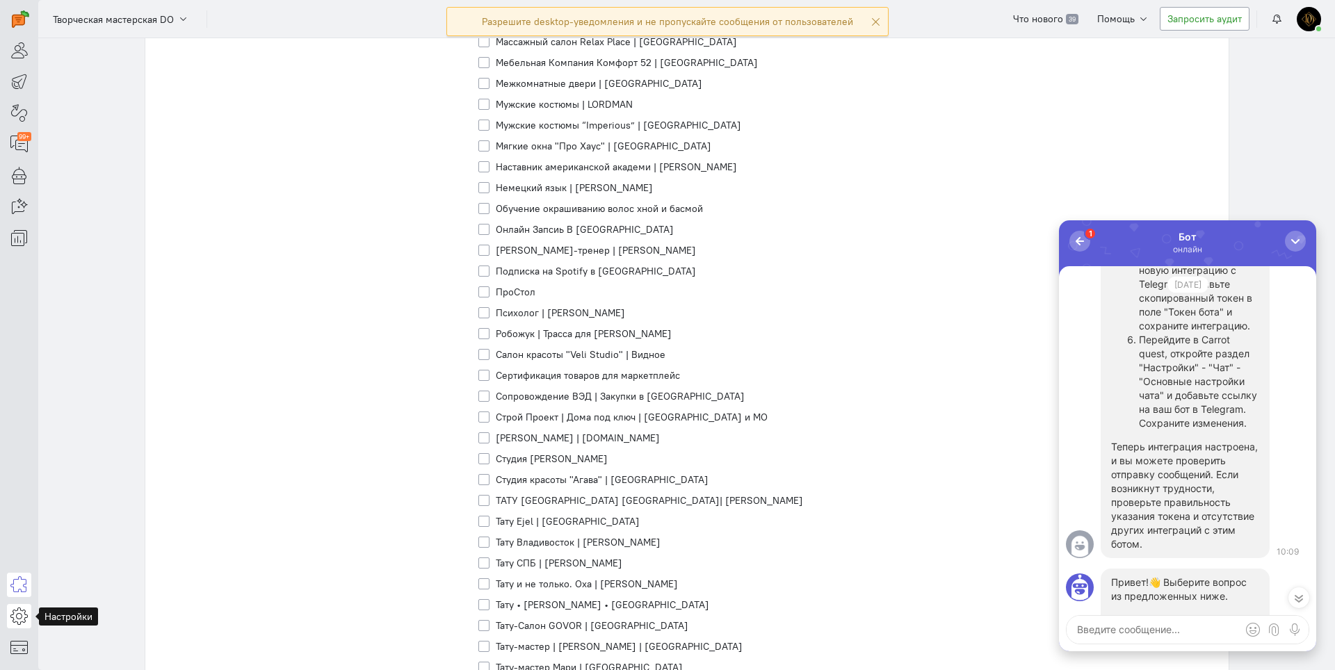
click at [9, 612] on link at bounding box center [19, 616] width 24 height 24
click at [131, 507] on link "Общие настройки" at bounding box center [111, 503] width 147 height 22
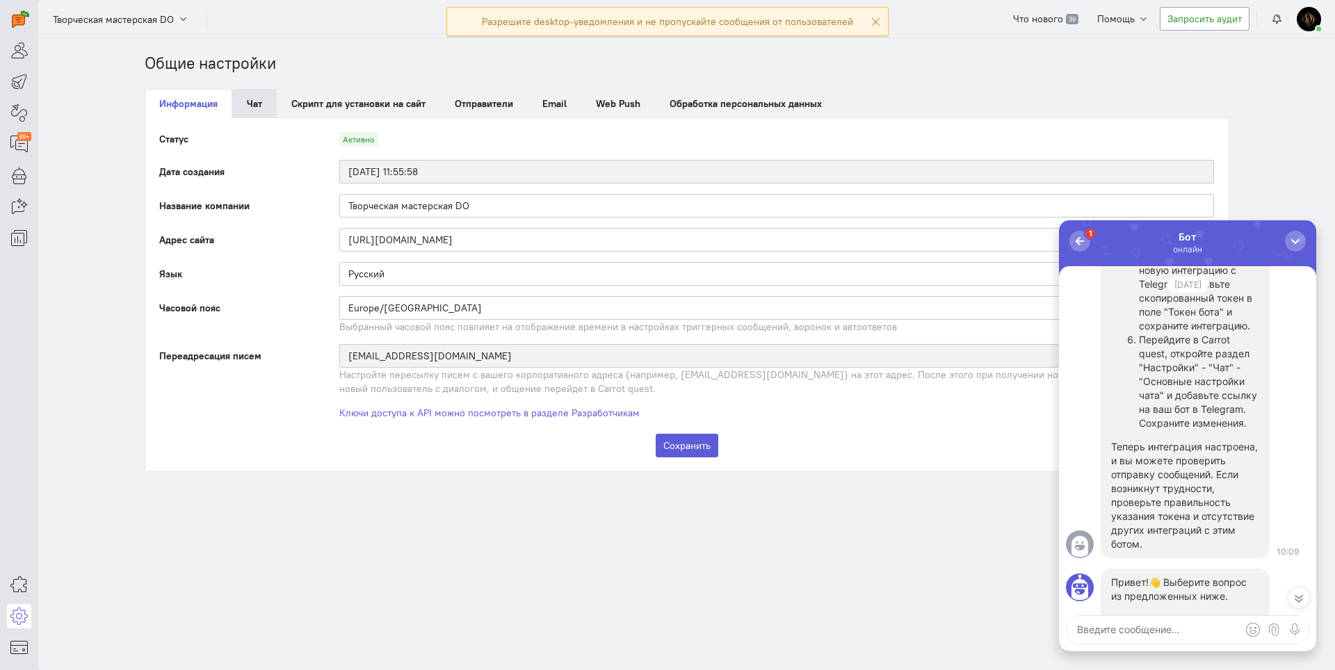
click at [243, 112] on link "Чат" at bounding box center [254, 103] width 44 height 29
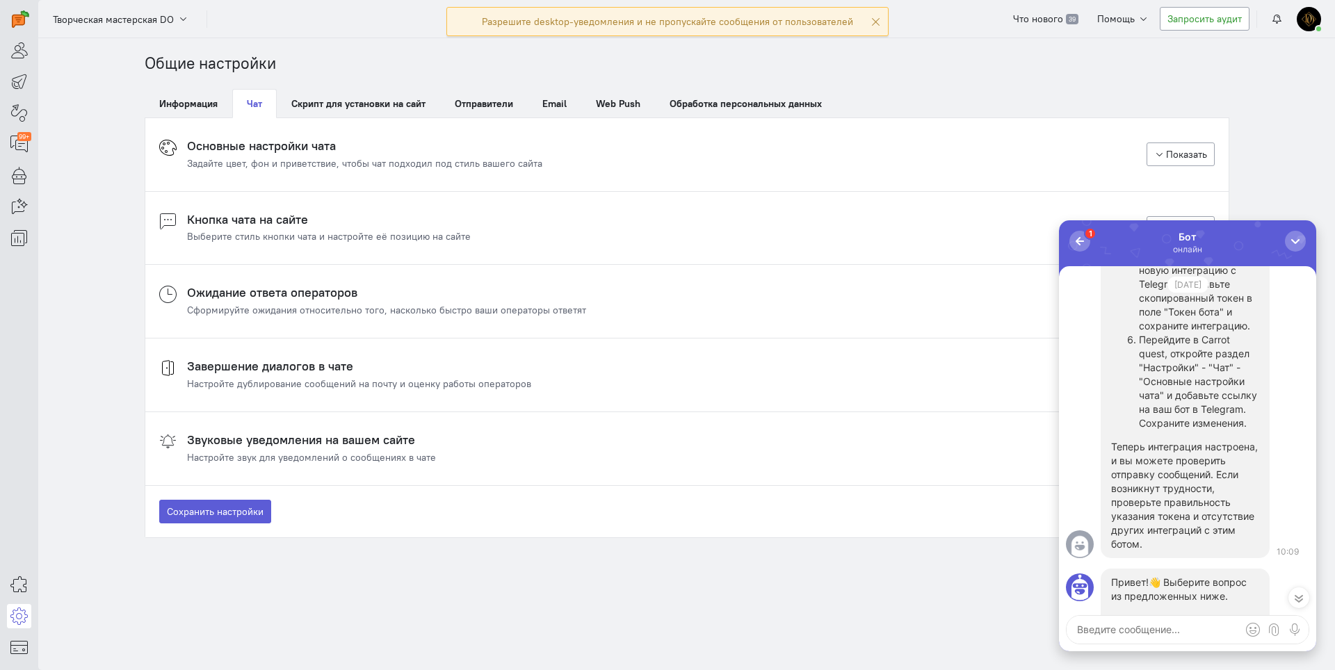
click at [237, 159] on div "Задайте цвет, фон и приветствие, чтобы чат подходил под стиль вашего сайта" at bounding box center [364, 163] width 355 height 14
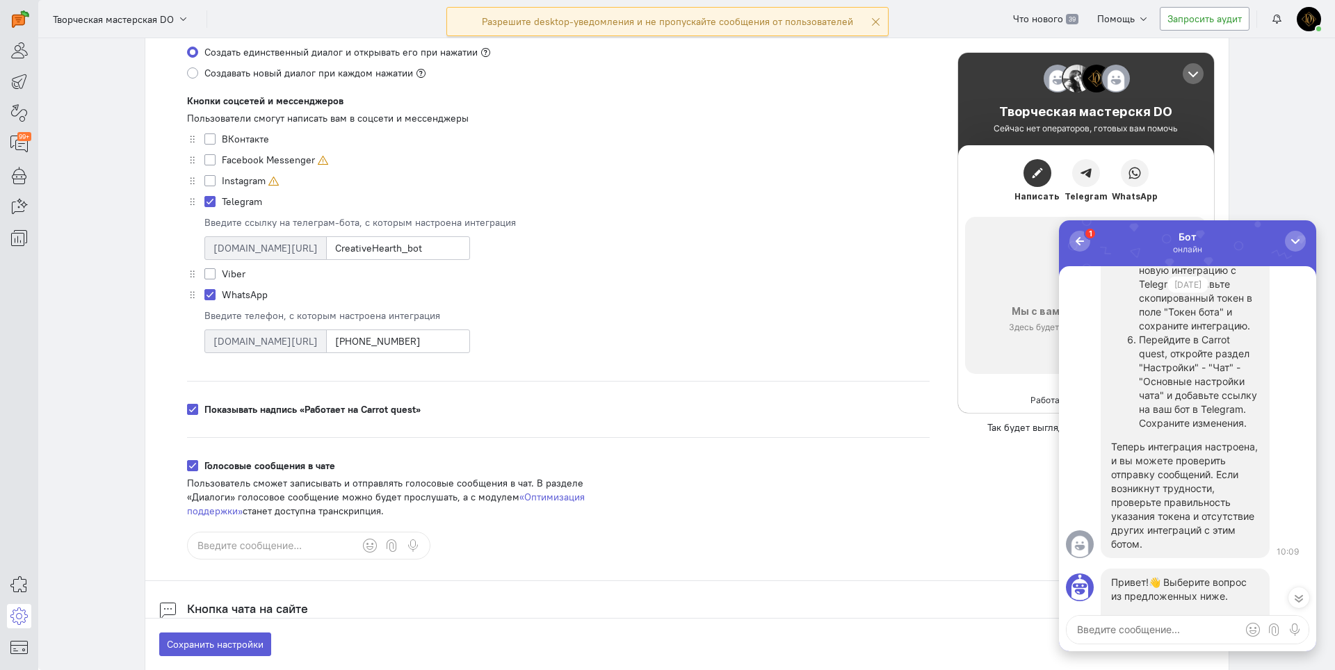
scroll to position [667, 0]
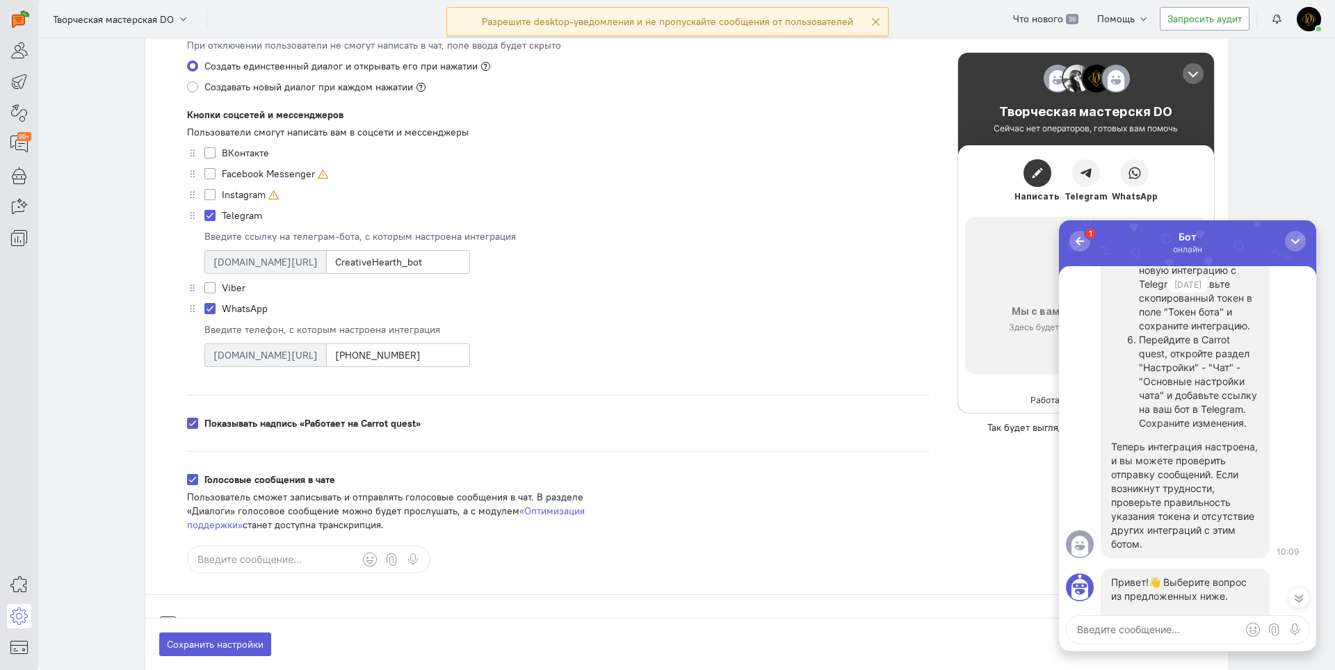
click at [237, 159] on label "ВКонтакте" at bounding box center [245, 153] width 47 height 14
click at [216, 159] on input "ВКонтакте" at bounding box center [209, 152] width 11 height 13
checkbox input "true"
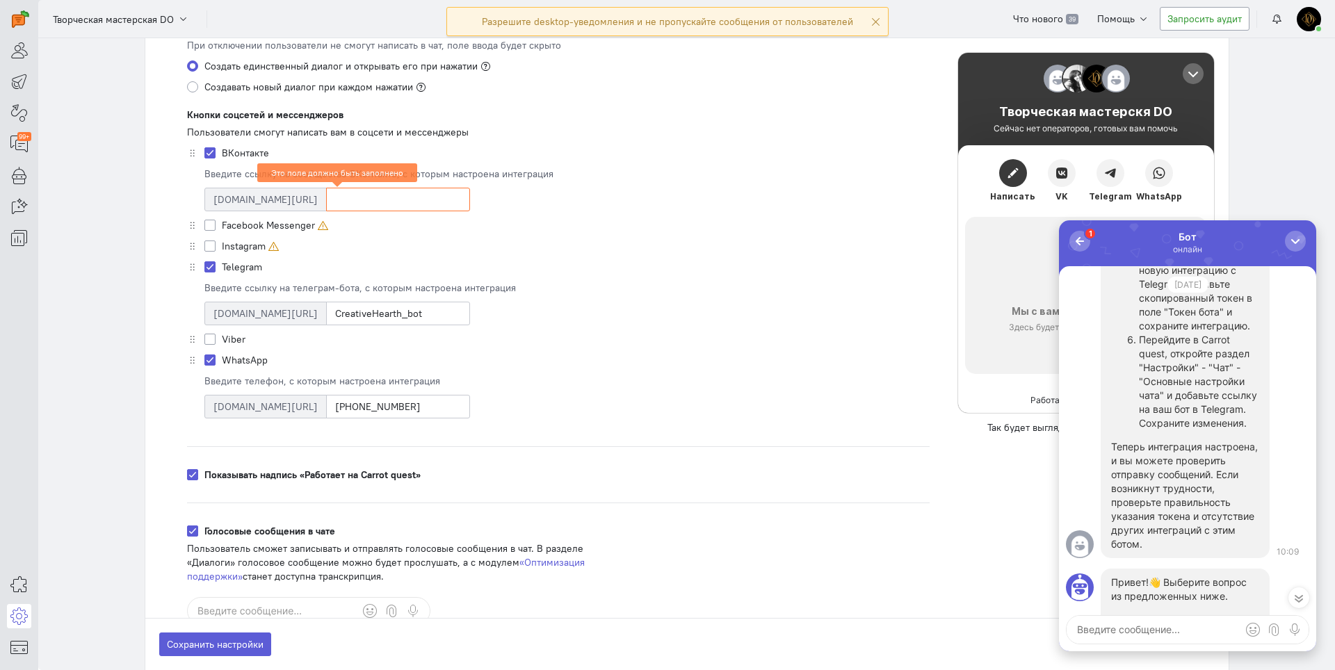
click at [326, 196] on input at bounding box center [398, 200] width 144 height 24
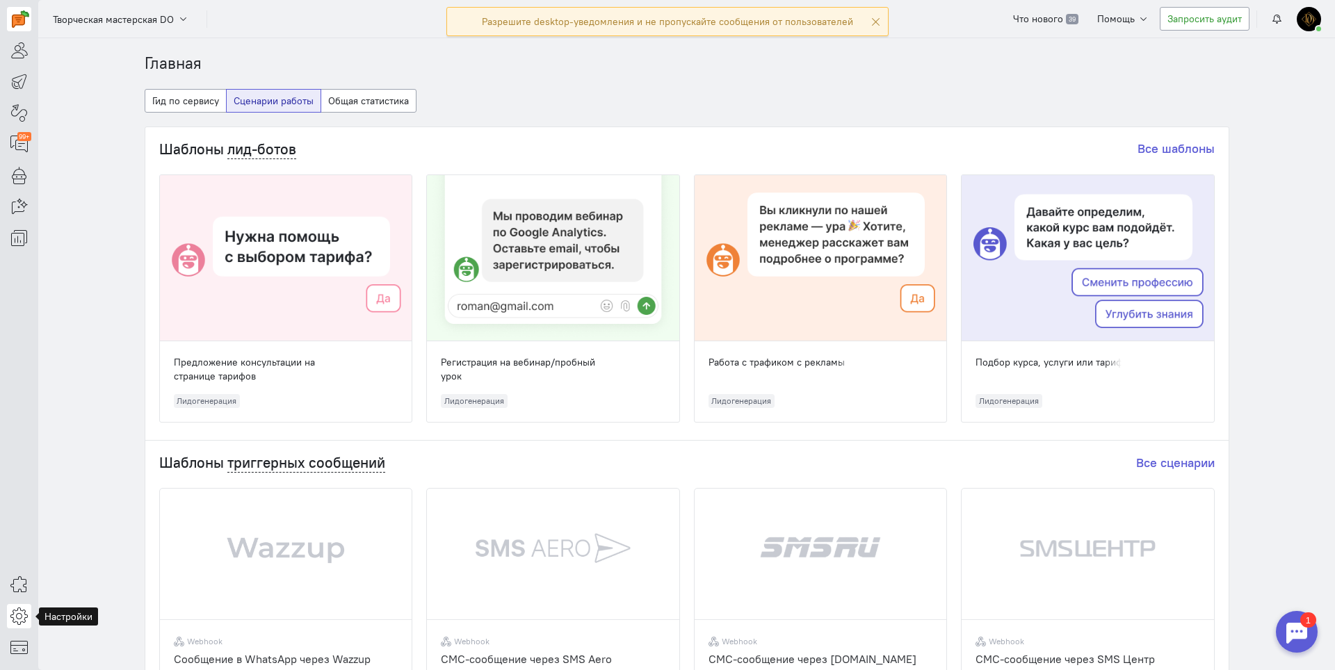
click at [15, 616] on icon at bounding box center [18, 616] width 17 height 17
click at [96, 501] on link "Общие настройки" at bounding box center [111, 503] width 147 height 22
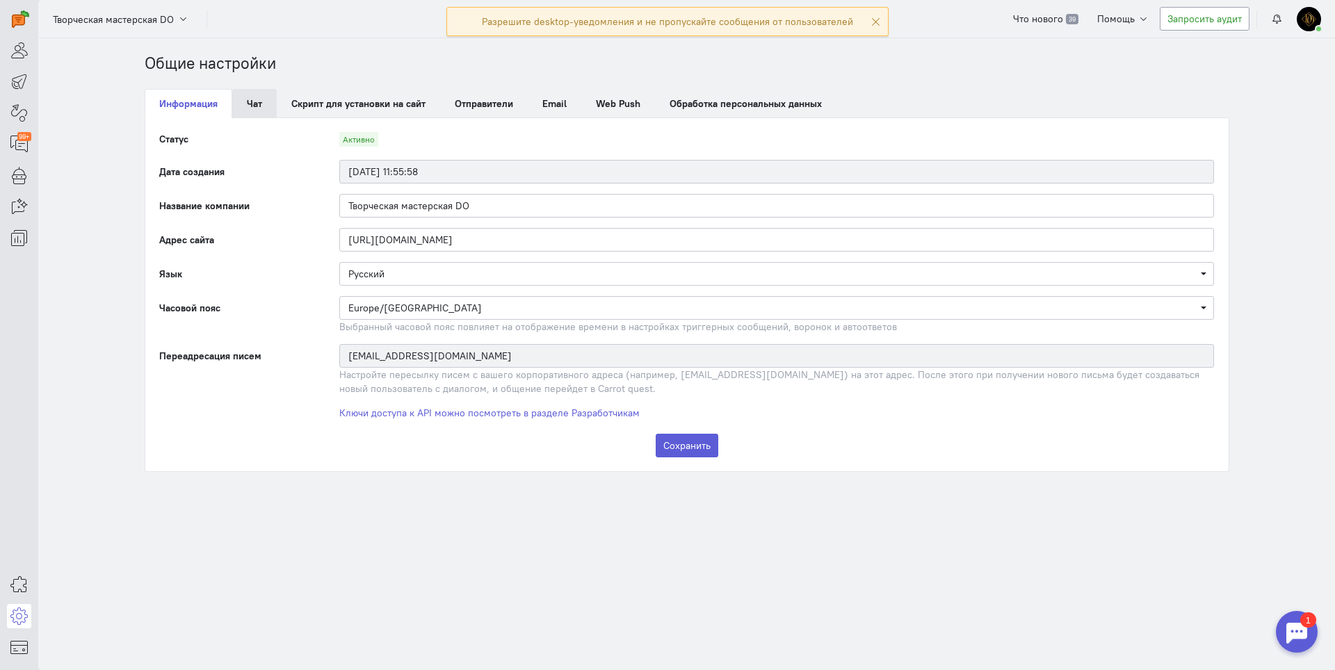
click at [251, 106] on link "Чат" at bounding box center [254, 103] width 44 height 29
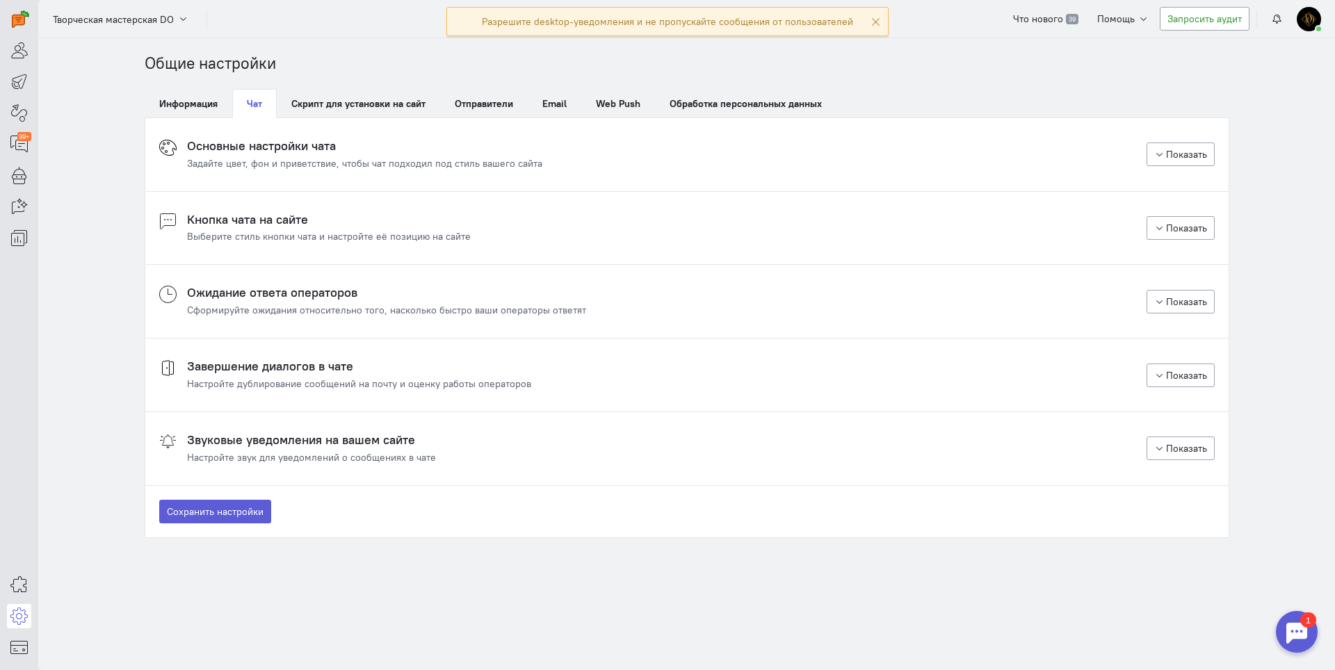
click at [238, 141] on h4 "Основные настройки чата" at bounding box center [364, 146] width 355 height 14
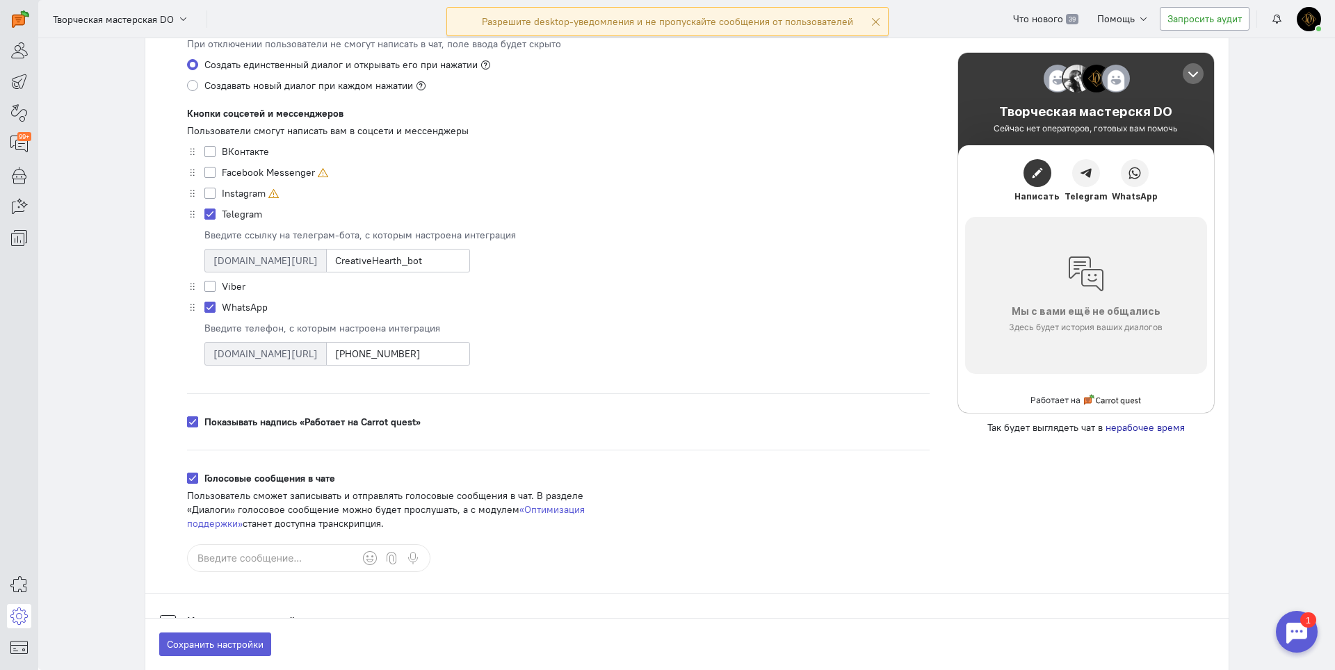
scroll to position [667, 0]
click at [245, 157] on label "ВКонтакте" at bounding box center [245, 153] width 47 height 14
click at [216, 157] on input "ВКонтакте" at bounding box center [209, 152] width 11 height 13
checkbox input "true"
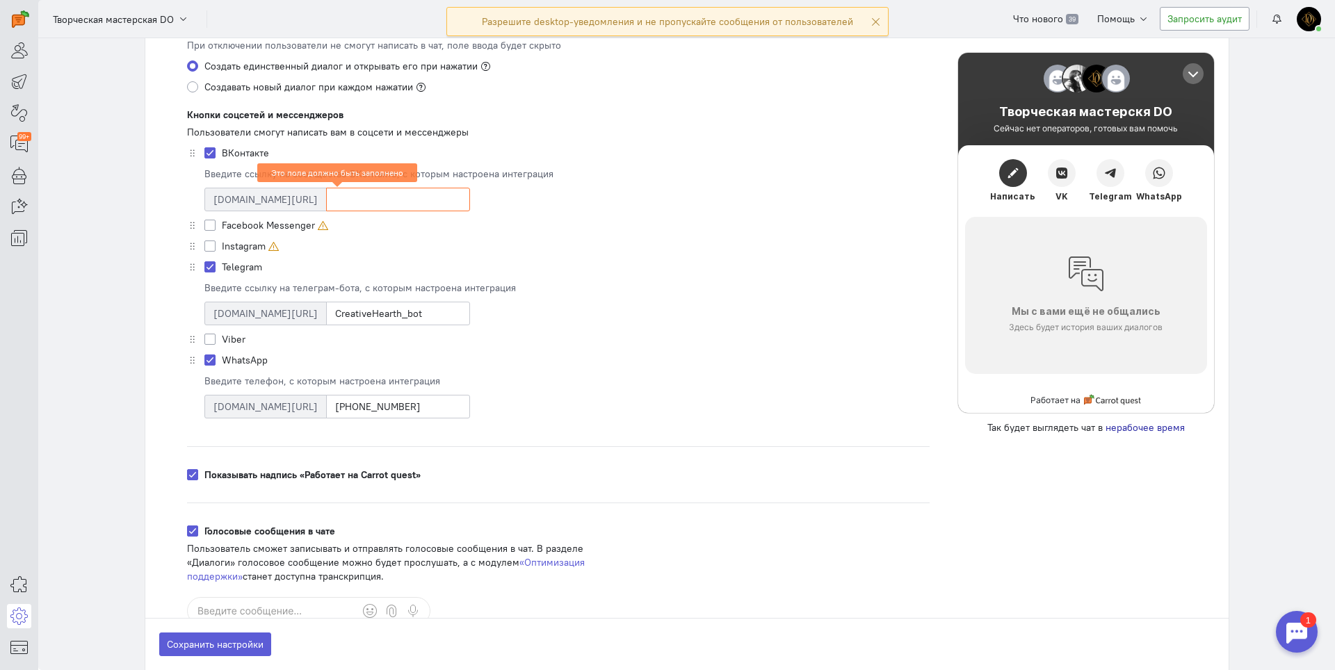
click at [326, 197] on input at bounding box center [398, 200] width 144 height 24
paste input "domo_ochag"
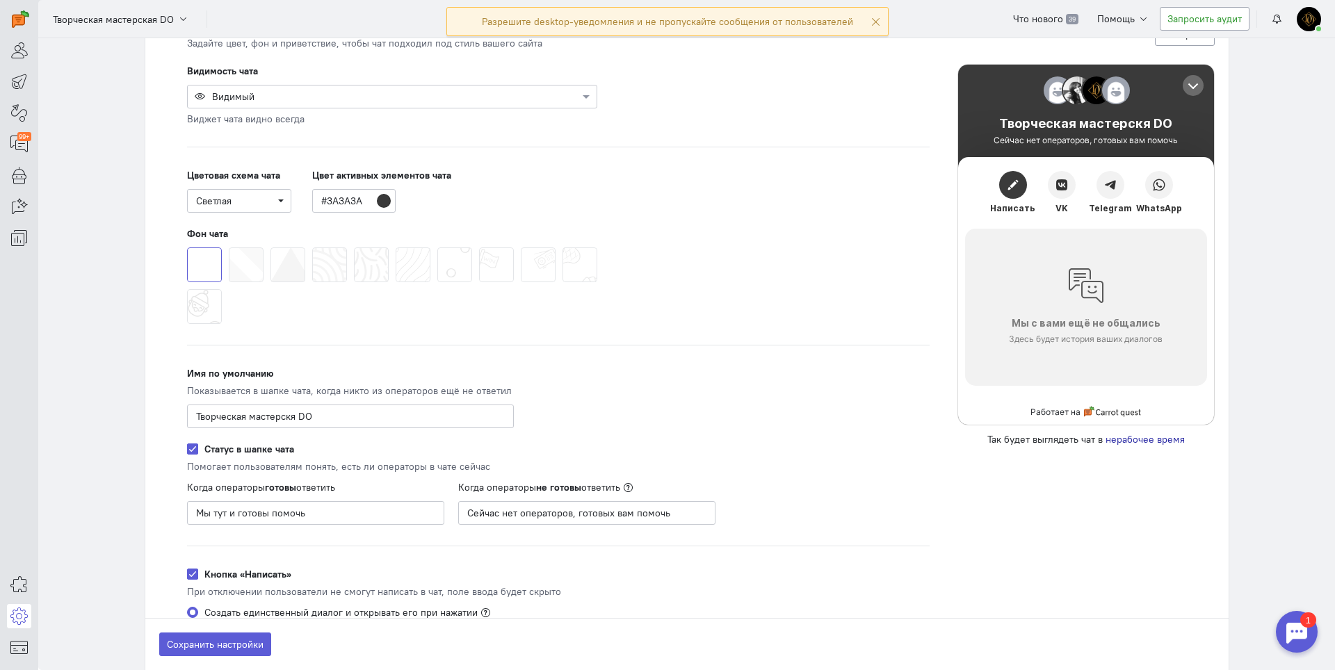
scroll to position [111, 0]
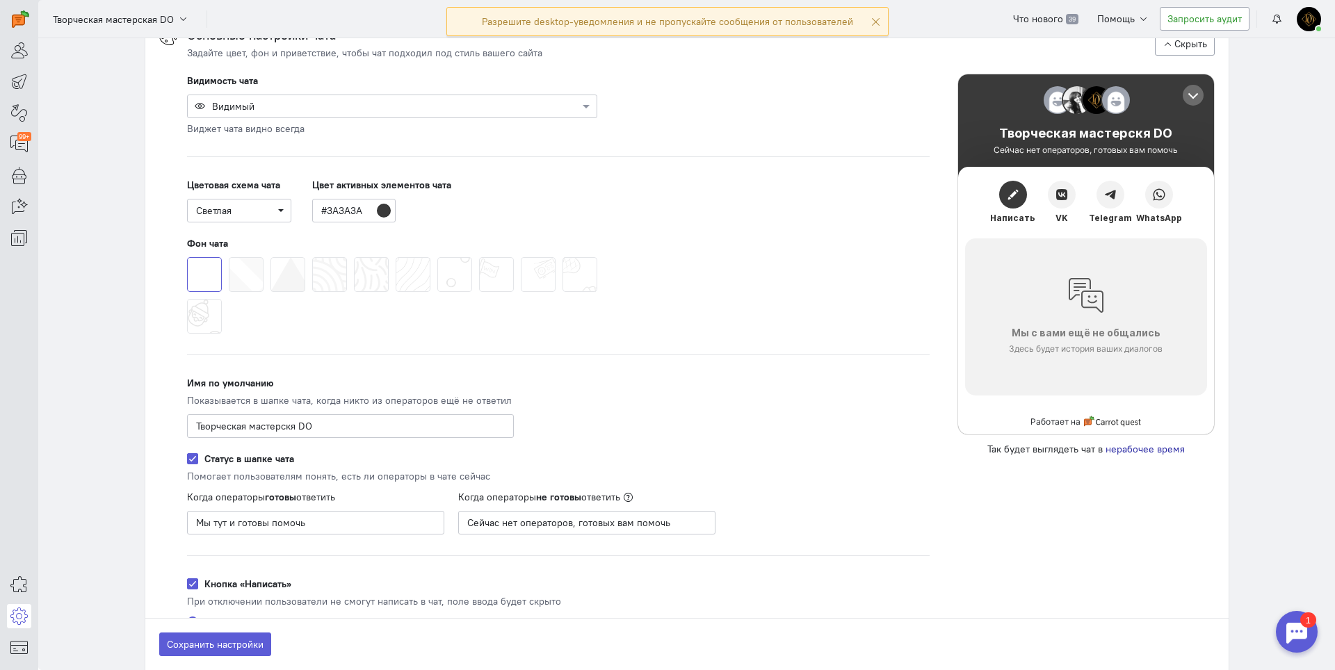
type input "domo_ochag"
click at [373, 211] on input "#3A3A3A" at bounding box center [353, 211] width 83 height 24
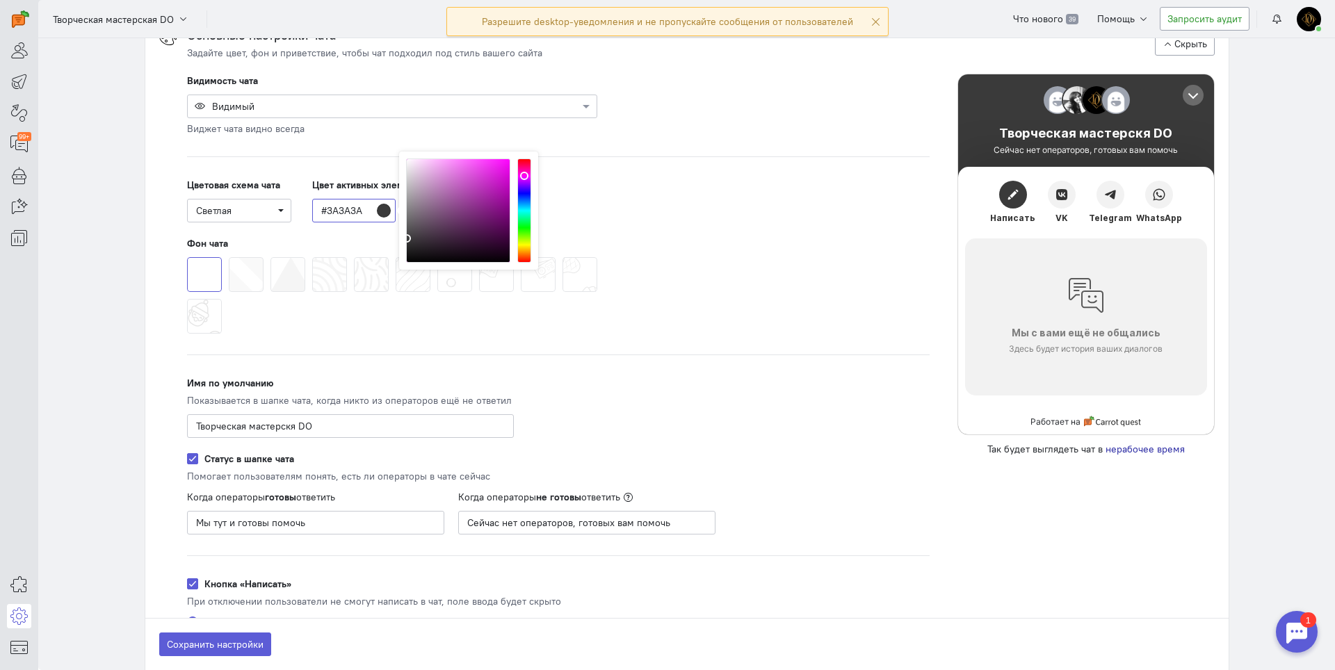
paste input "E59A05"
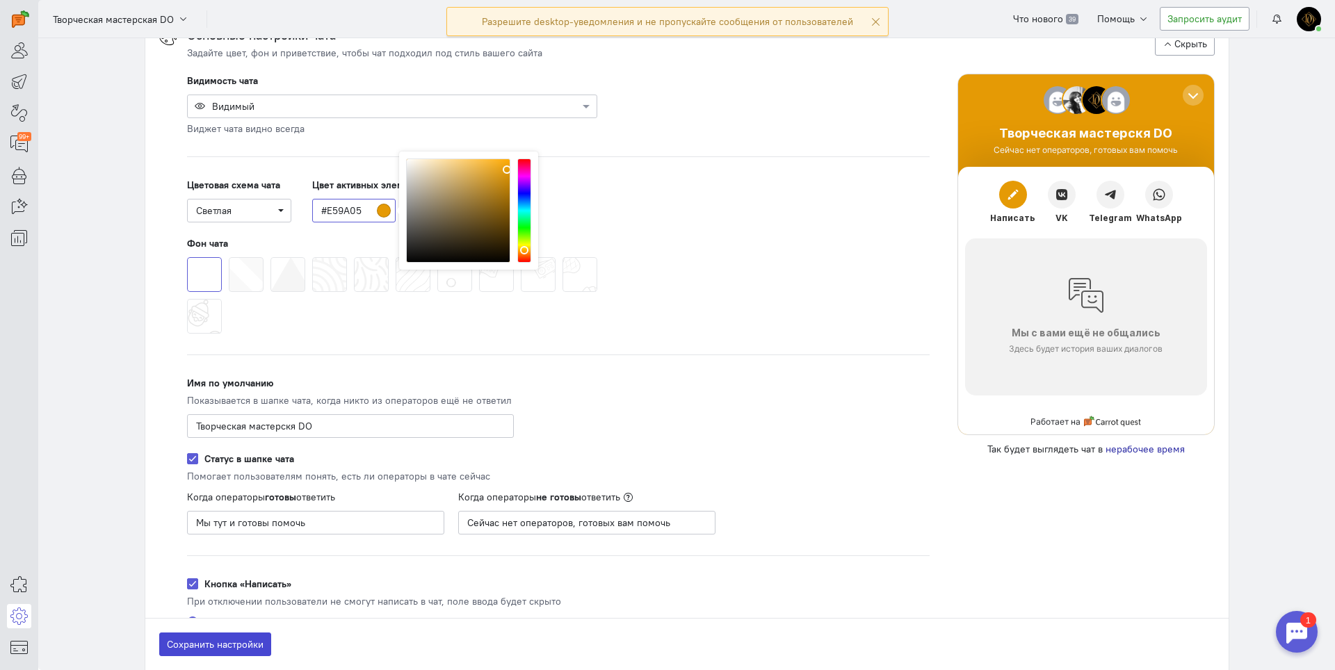
type input "#E59A05"
click at [165, 650] on button "Сохранить настройки" at bounding box center [215, 645] width 112 height 24
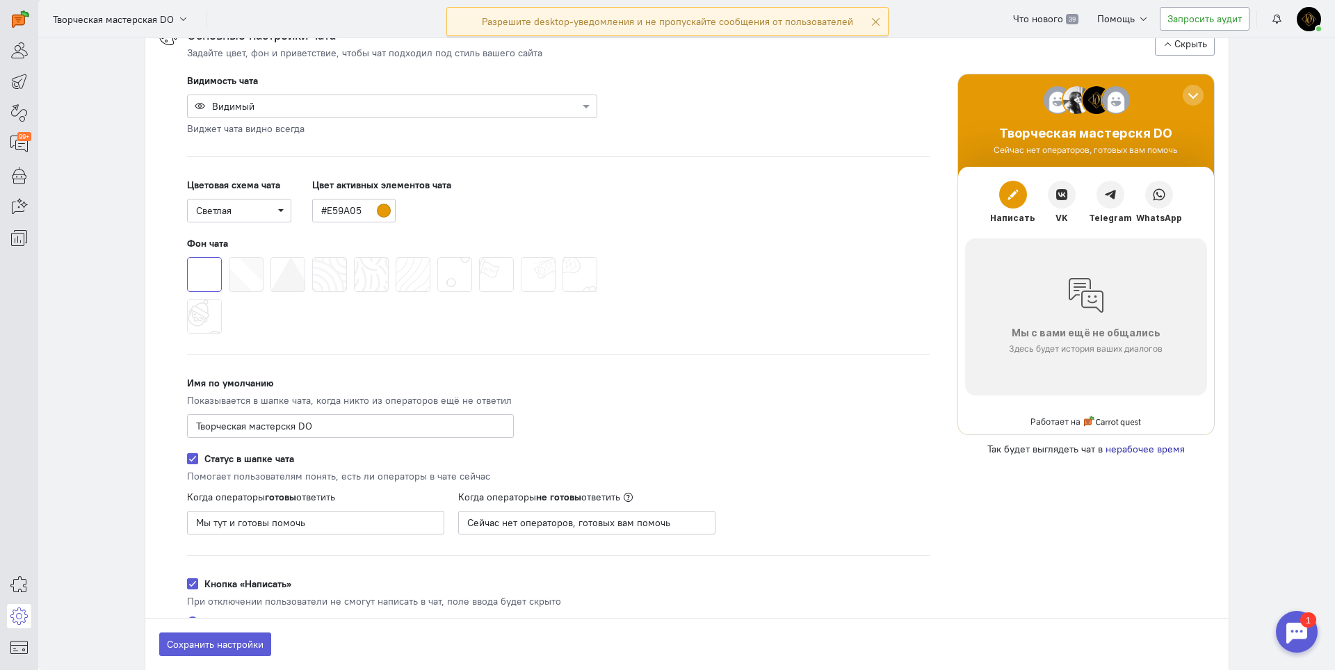
click at [1292, 615] on div at bounding box center [1297, 632] width 42 height 42
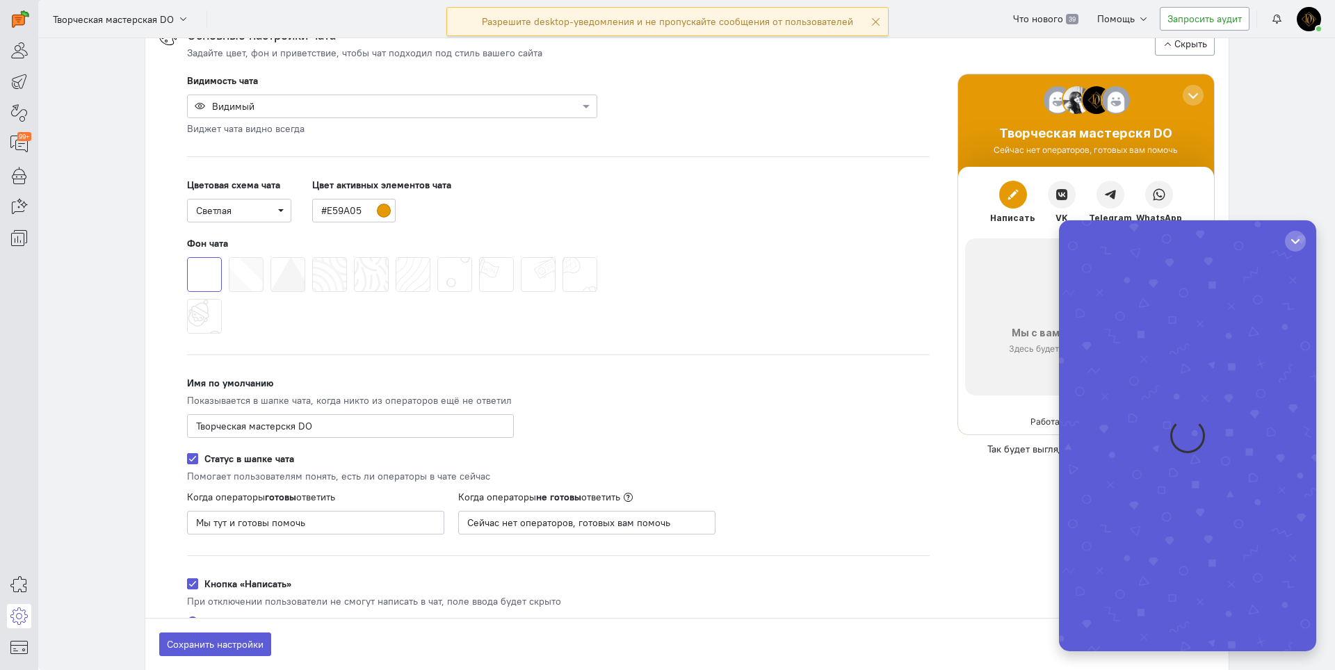
scroll to position [0, 0]
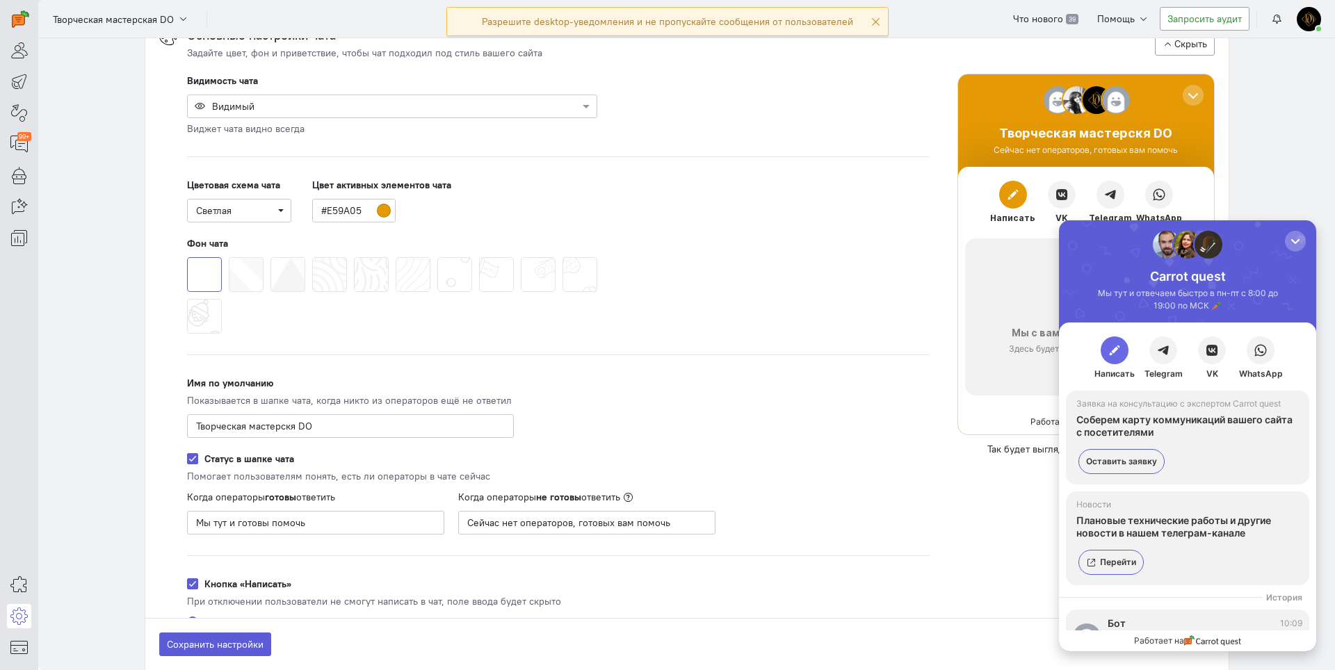
click at [1126, 347] on button "button" at bounding box center [1114, 350] width 28 height 28
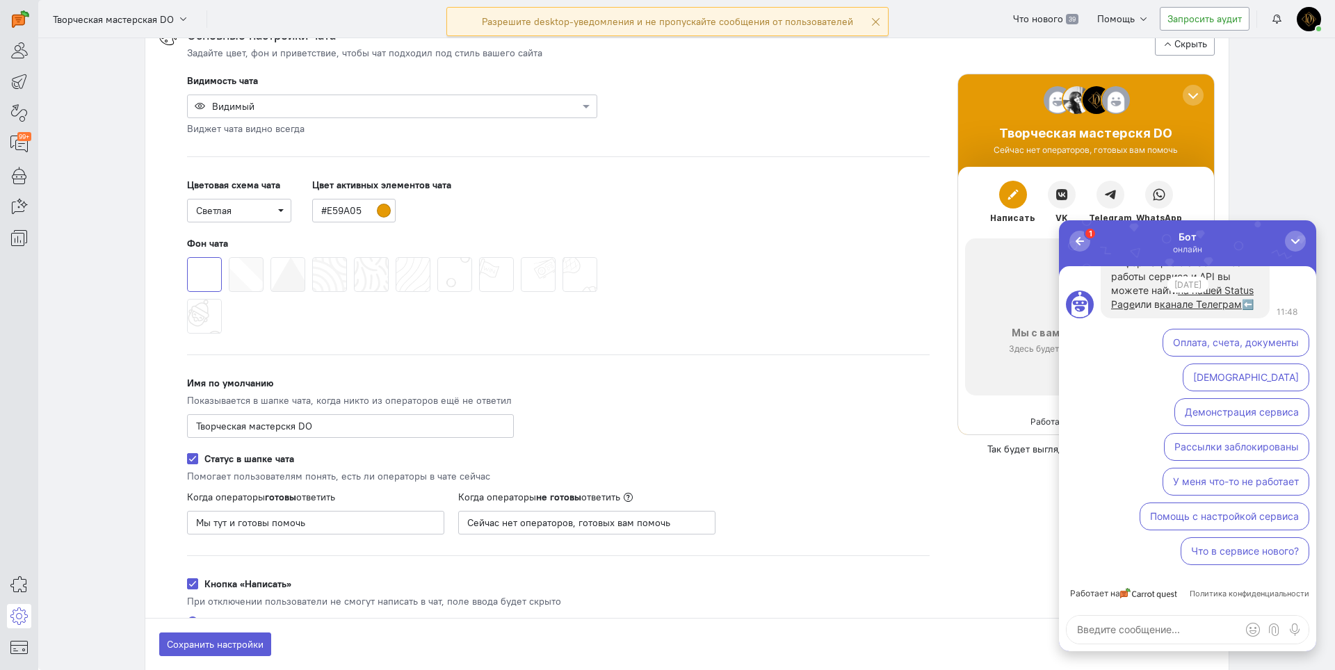
type textarea "Здравствуйте, подскажите пож. мне нужно связать письма уведомления с сайта на б…"
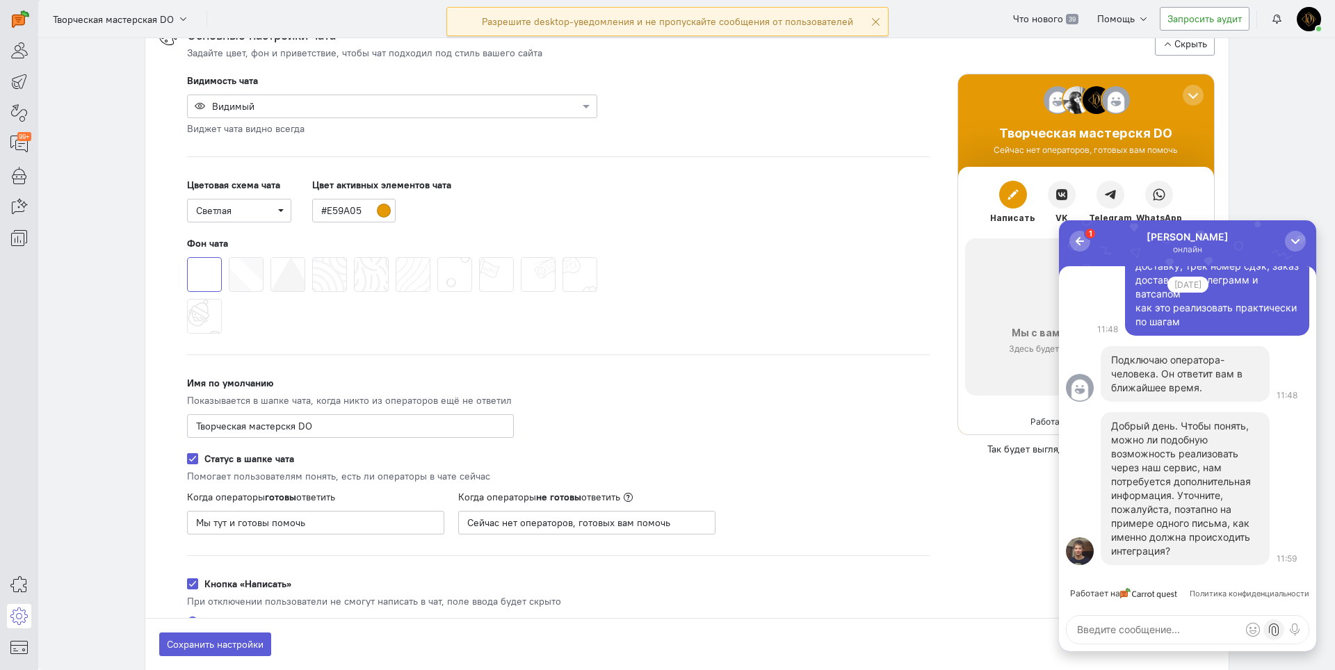
click at [1272, 622] on label at bounding box center [1273, 629] width 21 height 21
click at [1059, 220] on input "file" at bounding box center [1059, 220] width 0 height 0
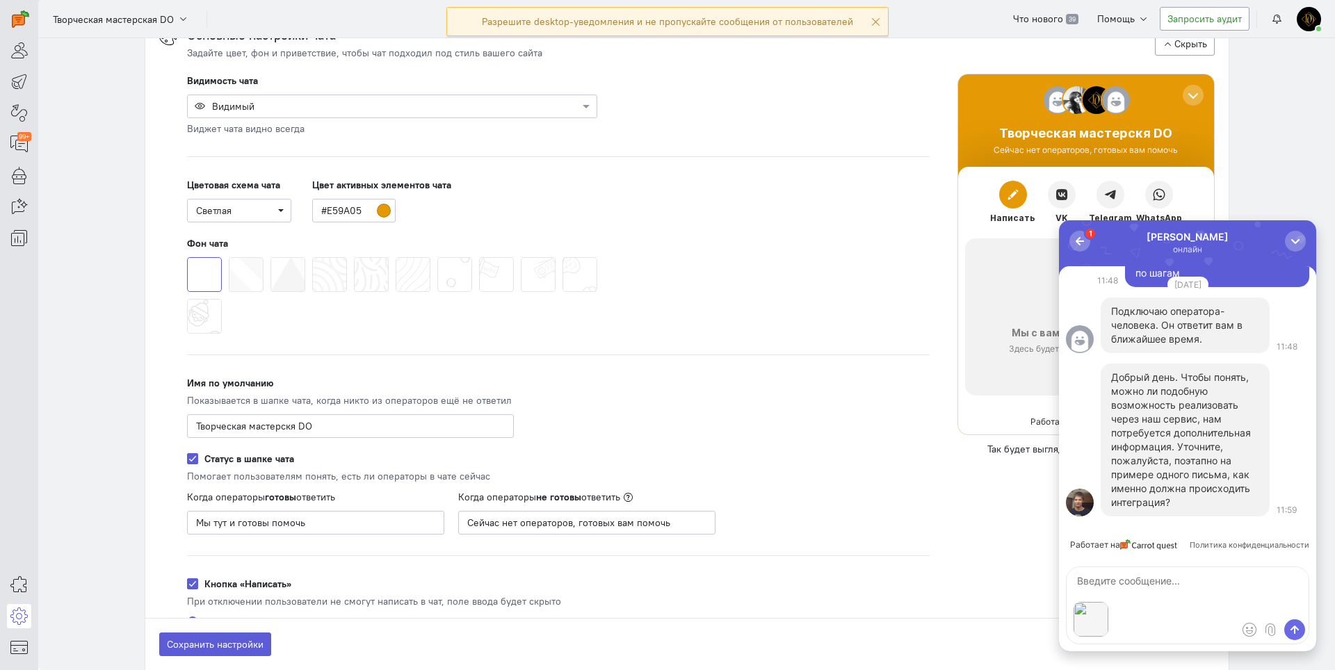
click at [1290, 629] on span "submit" at bounding box center [1294, 630] width 14 height 14
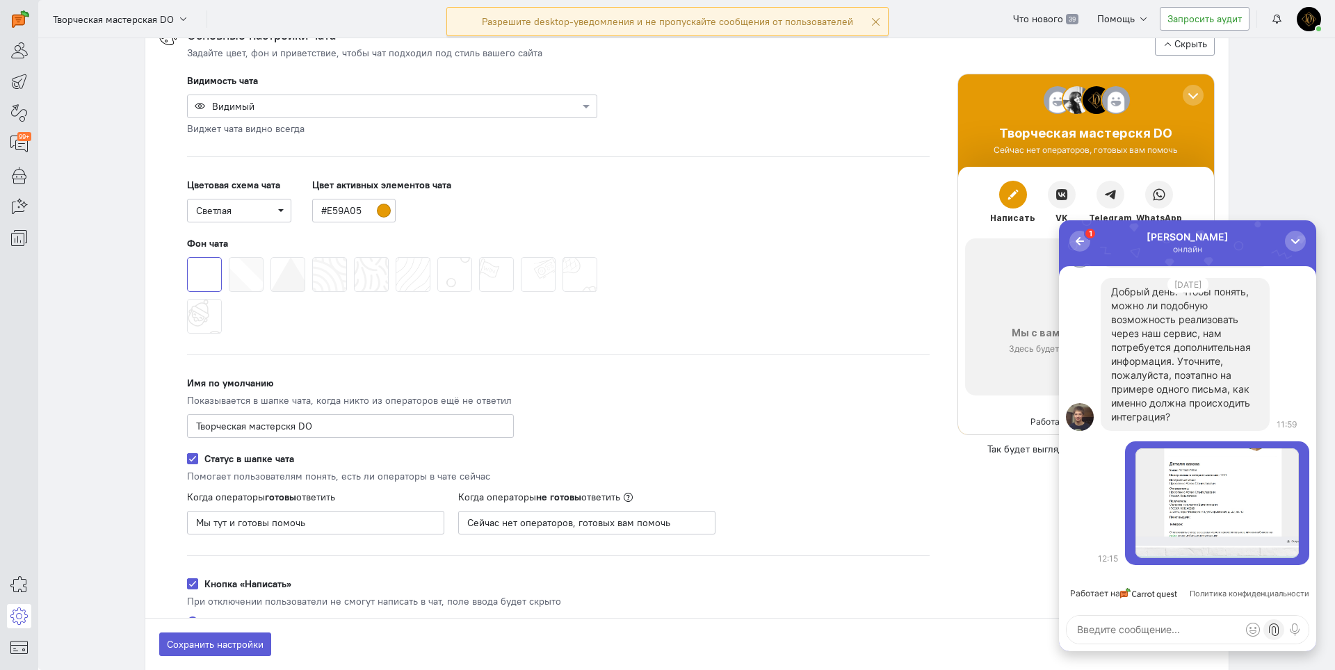
click at [1271, 638] on label at bounding box center [1273, 629] width 21 height 21
click at [1059, 220] on input "file" at bounding box center [1059, 220] width 0 height 0
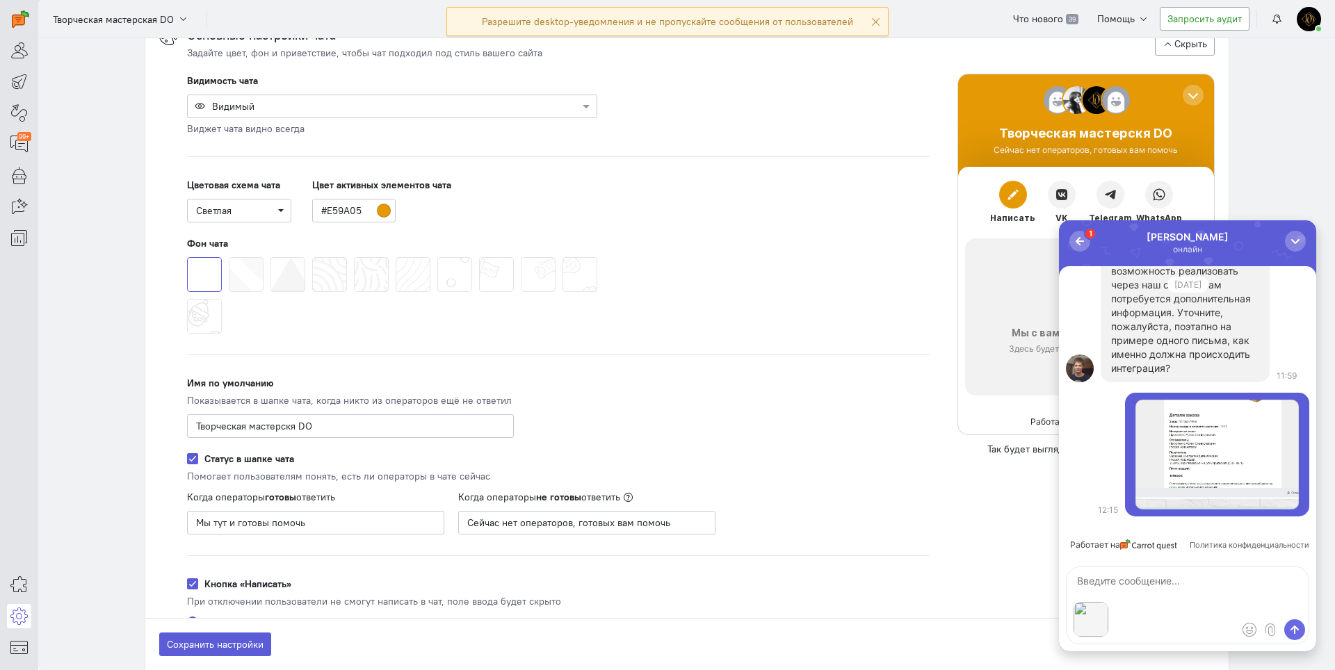
click at [1291, 634] on span "submit" at bounding box center [1294, 630] width 14 height 14
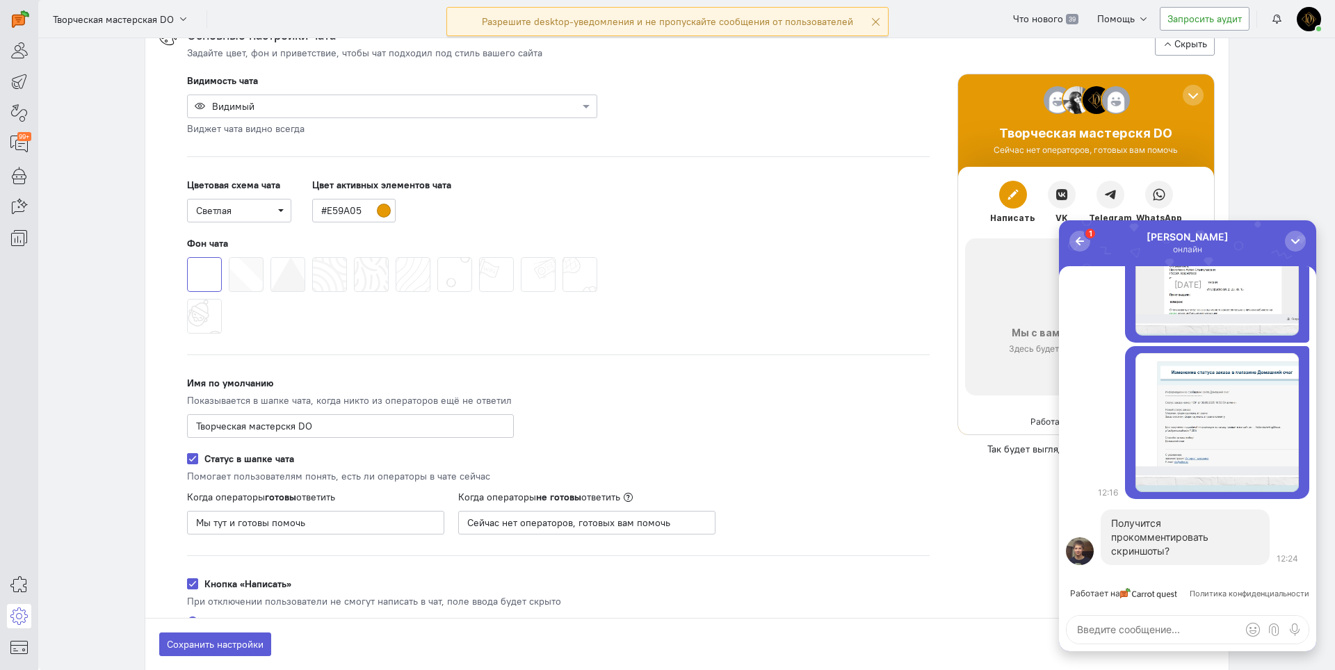
click at [1104, 640] on textarea at bounding box center [1187, 630] width 242 height 28
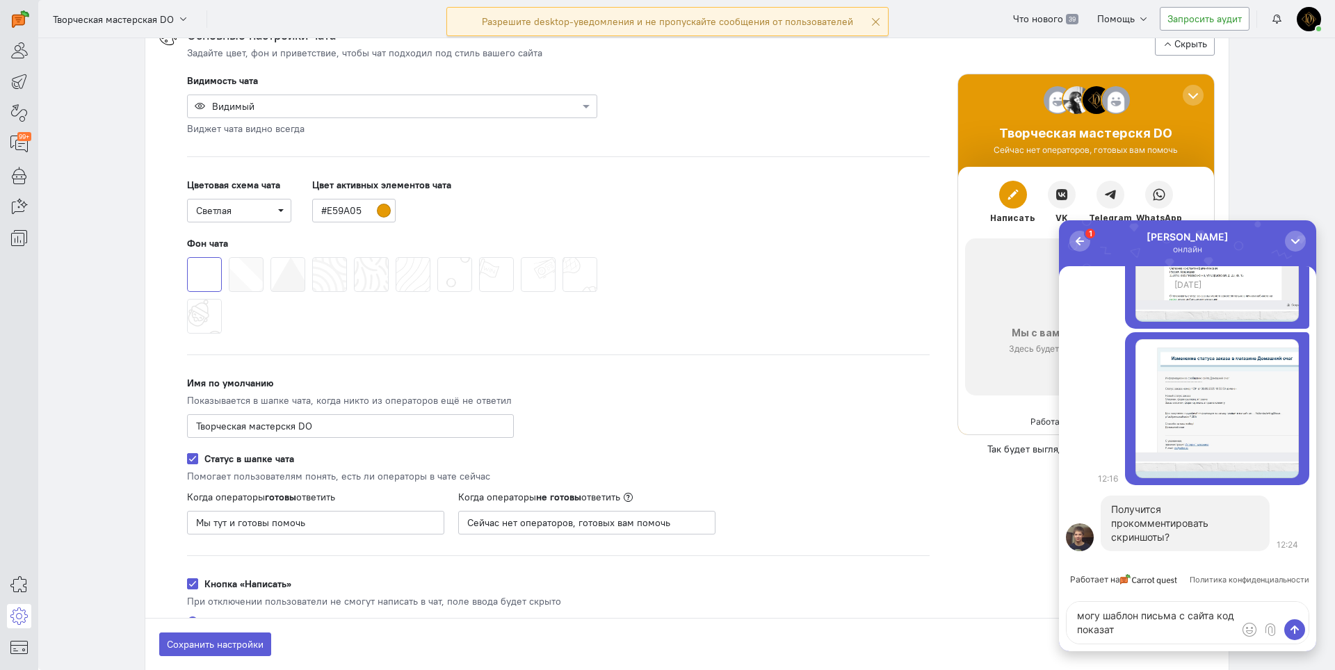
type textarea "могу шаблон письма с сайта код показать"
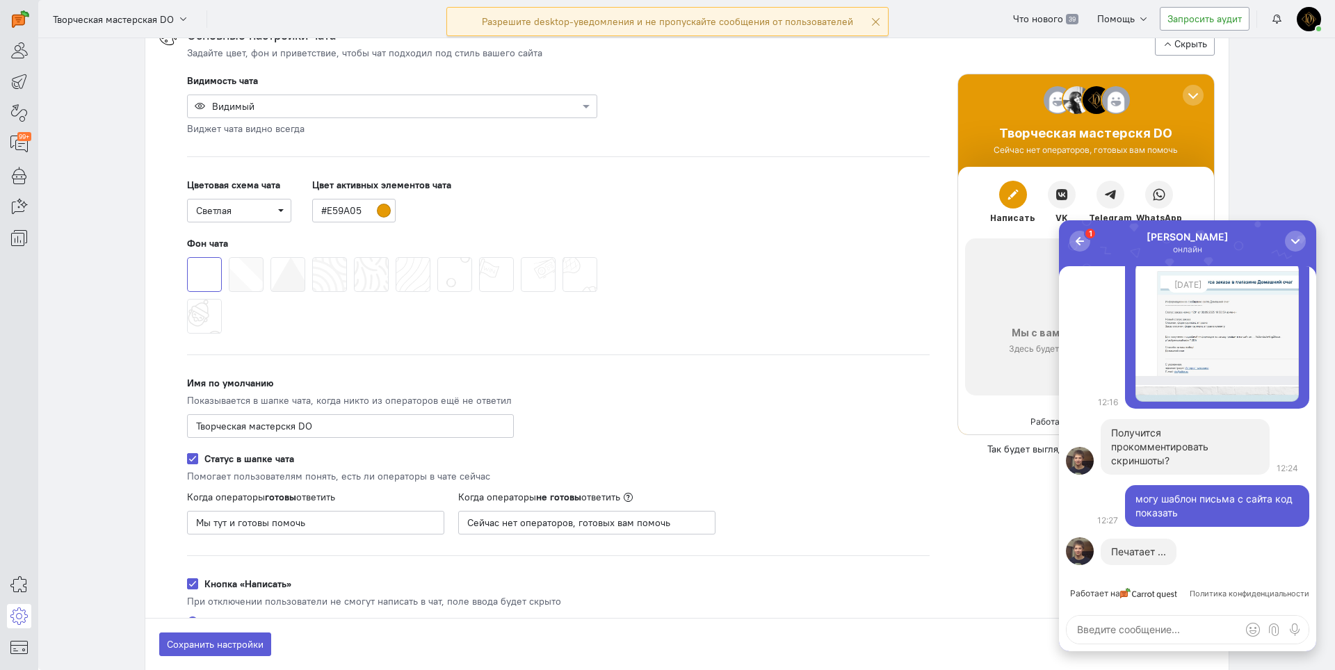
paste textarea "#ORDER_ID# - код заказа #ORDER_DATE# - дата заказа #ORDER_STATUS# - статус зака…"
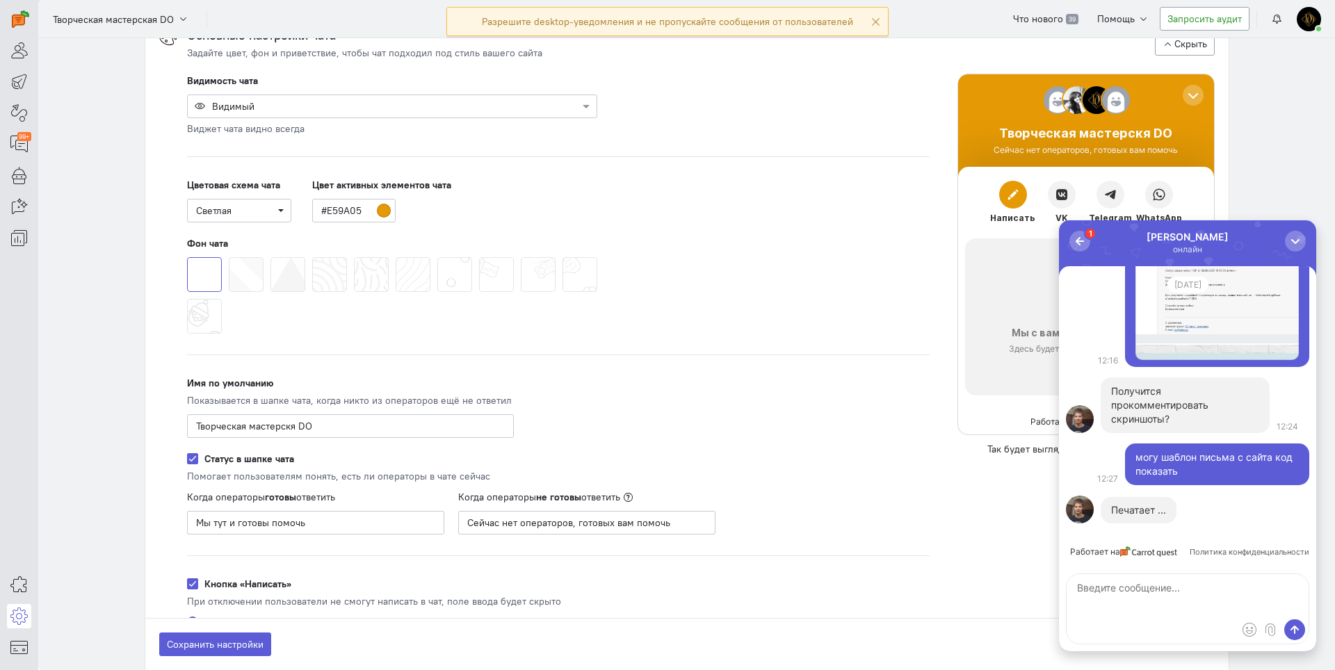
type textarea "#ORDER_ID# - код заказа #ORDER_DATE# - дата заказа #ORDER_STATUS# - статус зака…"
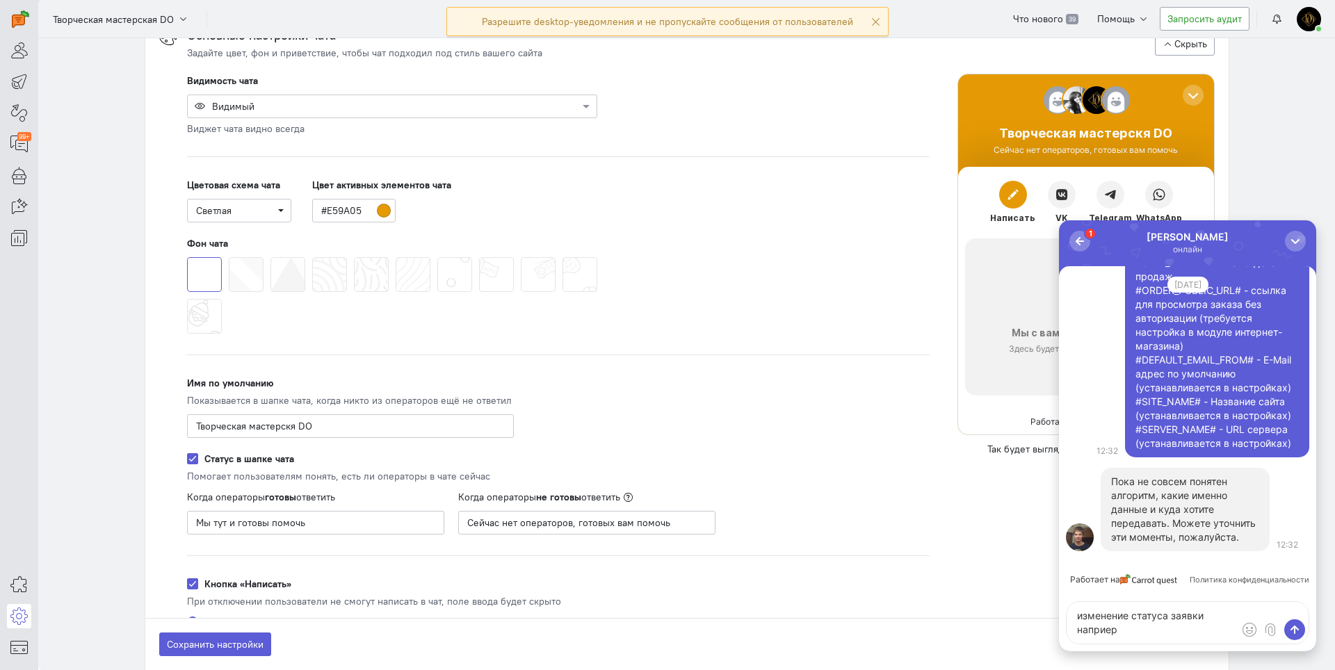
type textarea "изменение статуса заявки например"
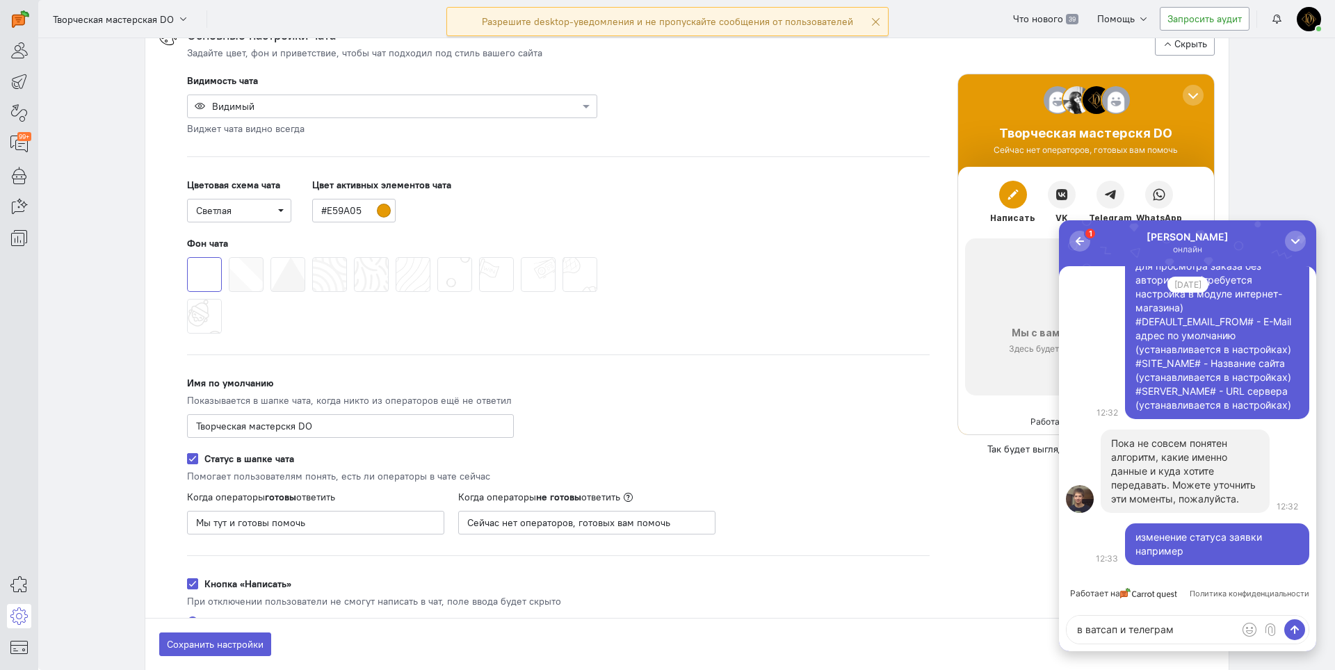
type textarea "в ватсап и телеграмм"
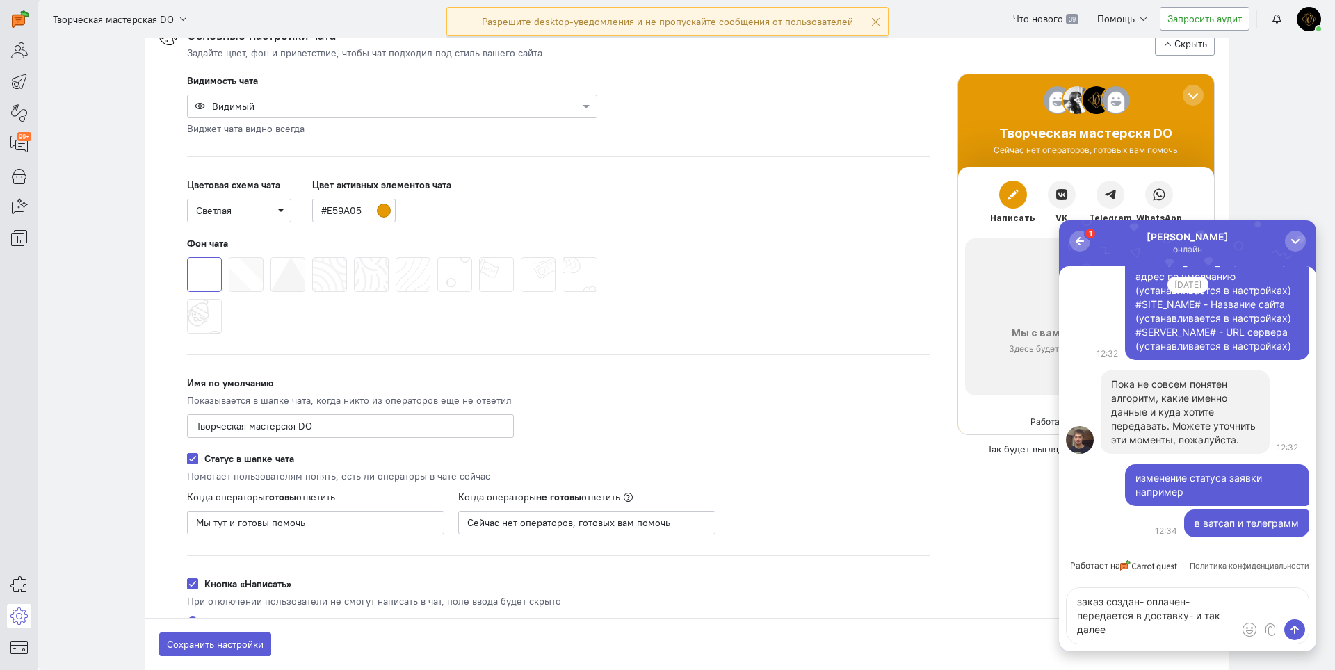
type textarea "заказ создан- оплачен-передается в доставку- и так далее"
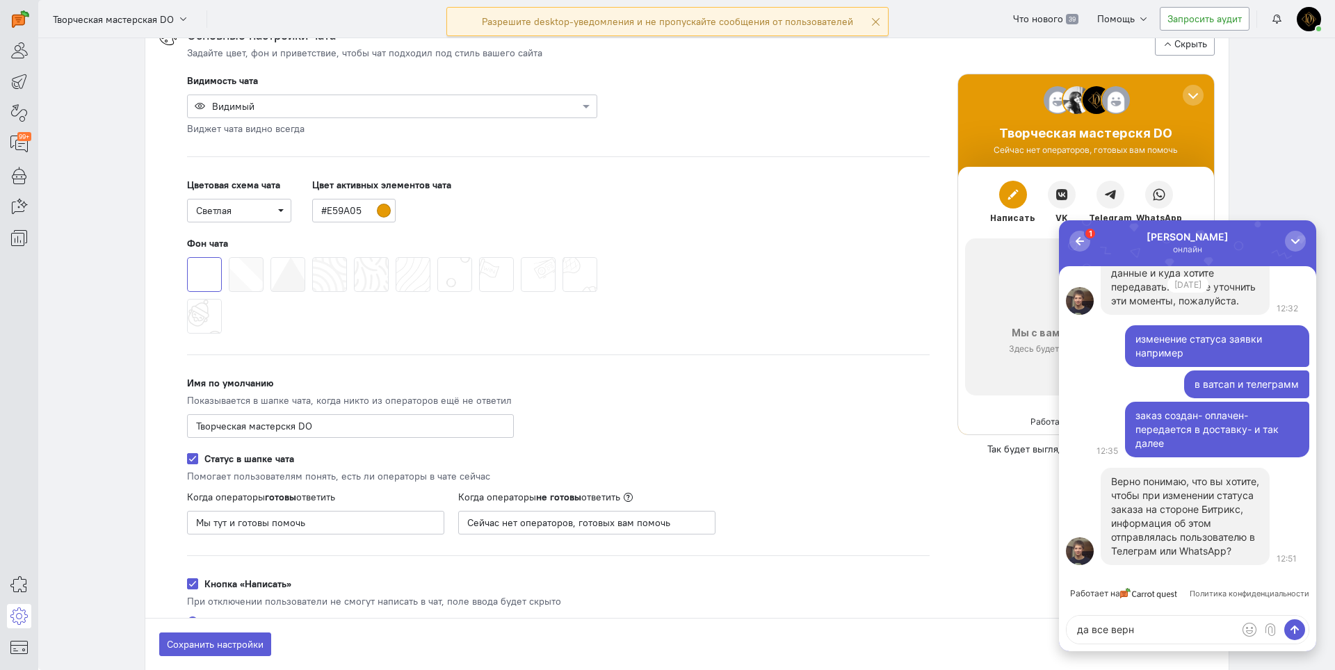
type textarea "да все верно"
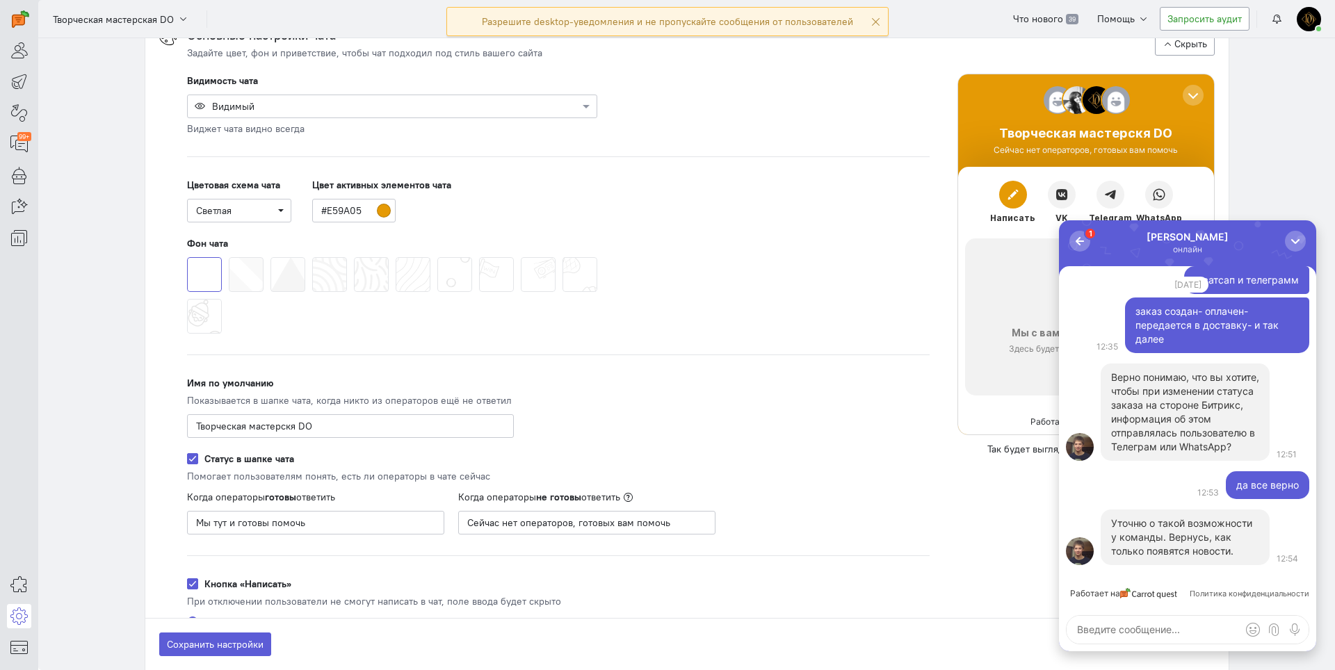
click at [1128, 552] on p "Уточню о такой возможности у команды. Вернусь, как только появятся новости." at bounding box center [1185, 538] width 148 height 42
click at [1101, 635] on textarea at bounding box center [1187, 630] width 242 height 28
